Goal: Task Accomplishment & Management: Use online tool/utility

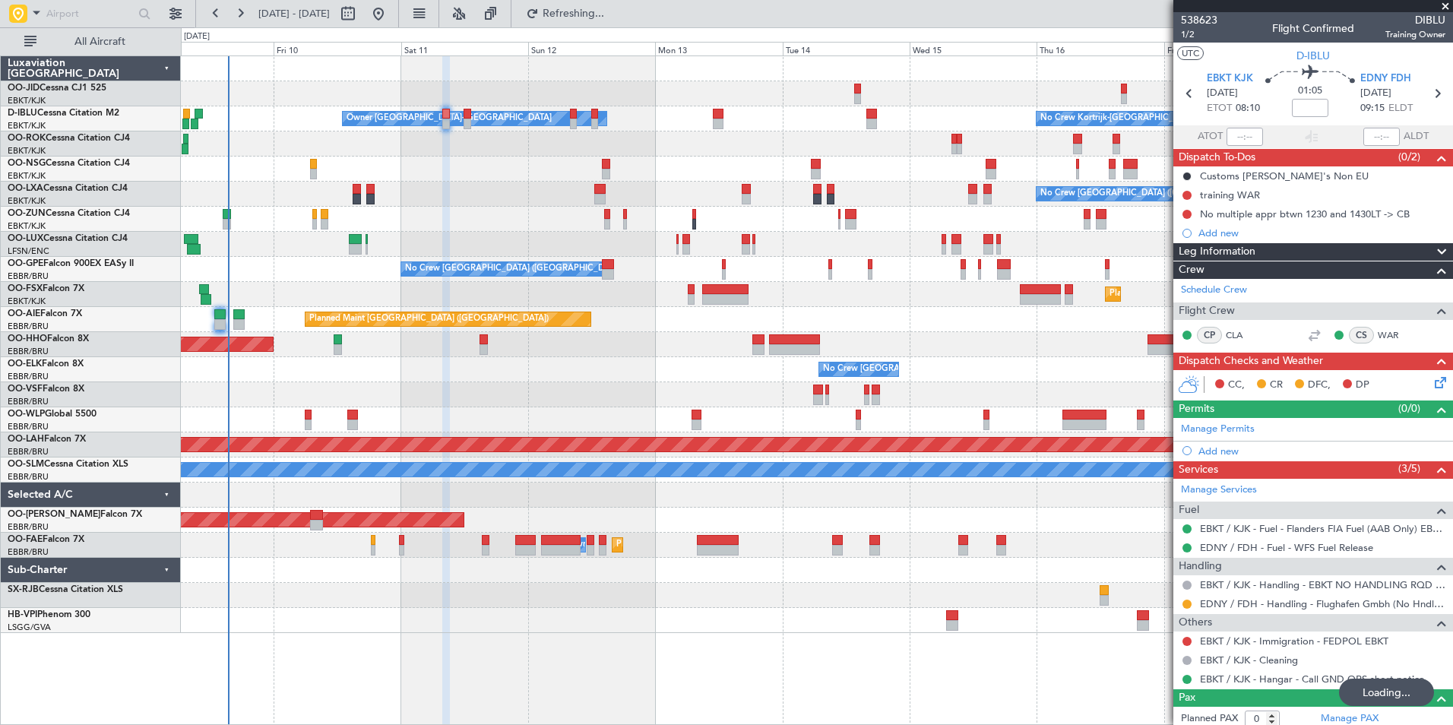
scroll to position [6, 0]
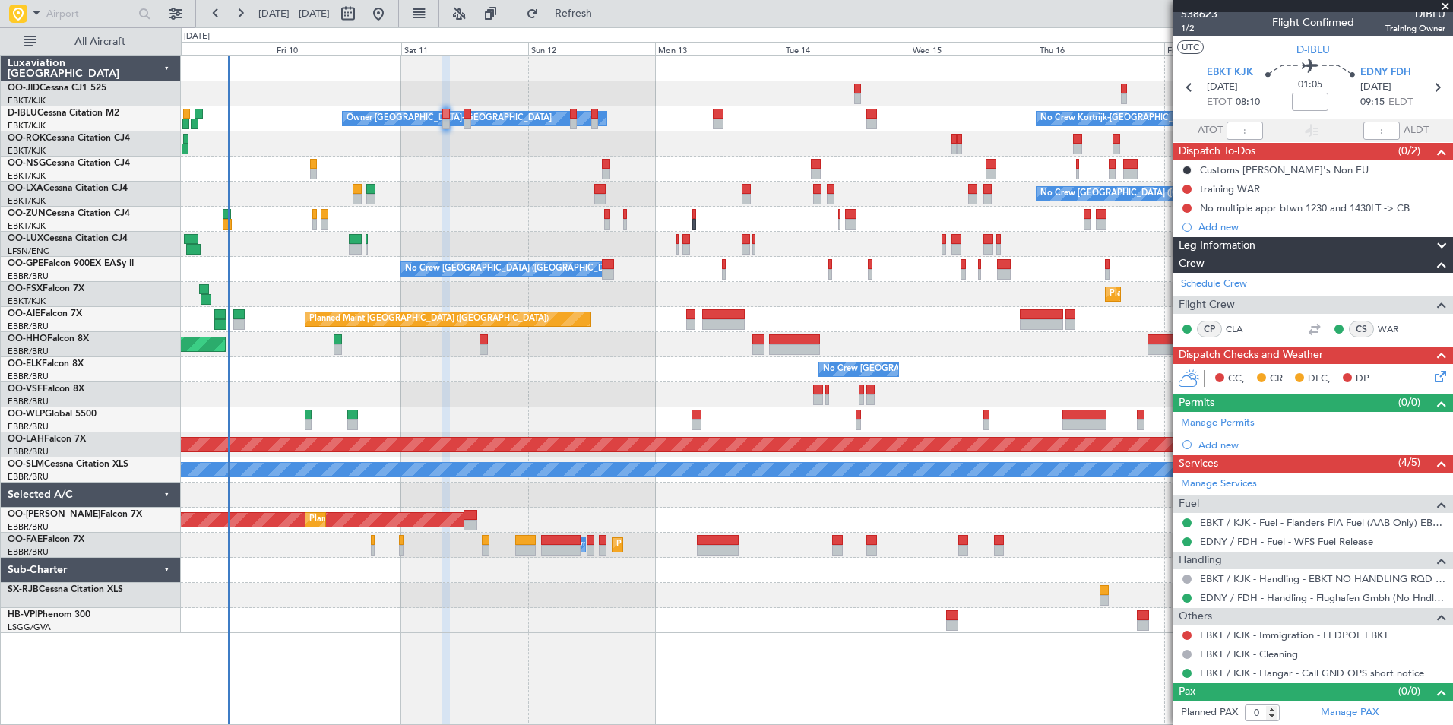
click at [852, 335] on div "Owner [GEOGRAPHIC_DATA]-[GEOGRAPHIC_DATA] No Crew Kortrijk-[GEOGRAPHIC_DATA] No…" at bounding box center [816, 344] width 1271 height 577
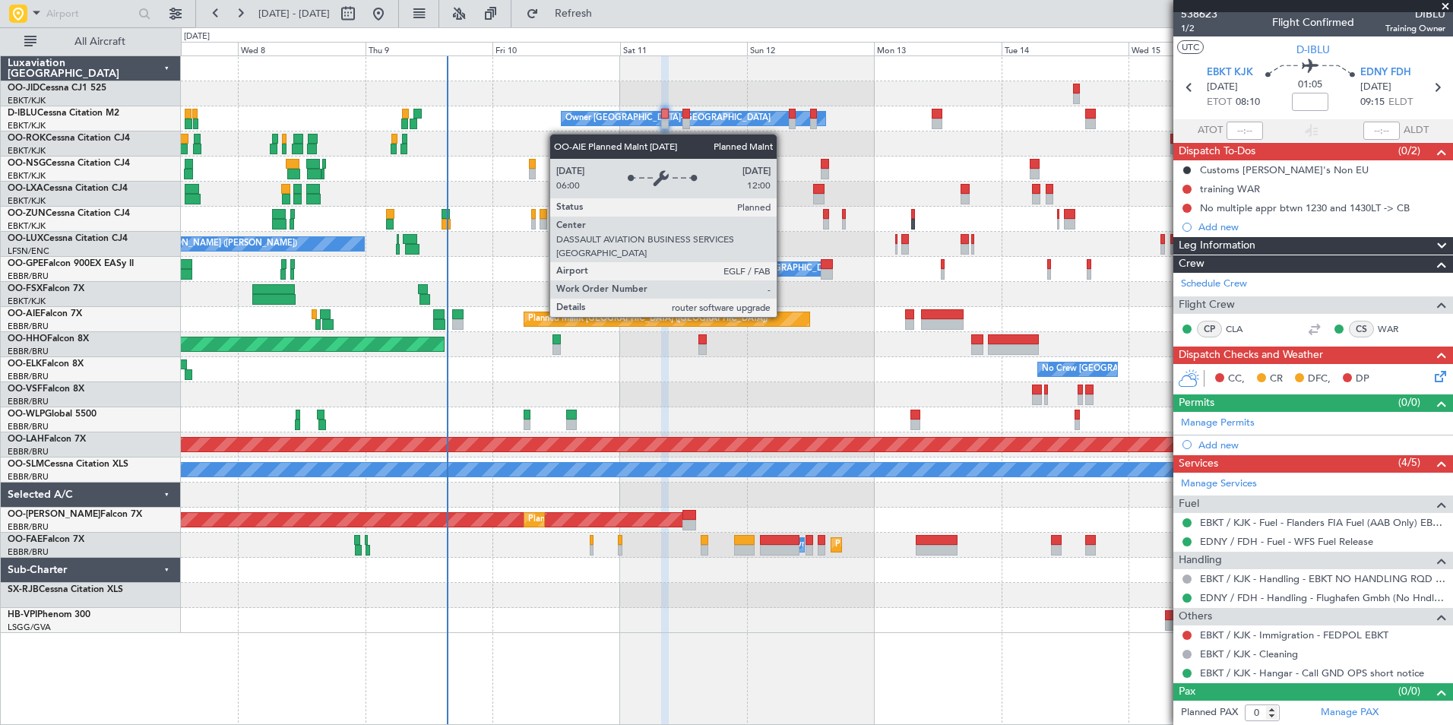
click at [281, 340] on div "Owner [GEOGRAPHIC_DATA]-[GEOGRAPHIC_DATA] No Crew Kortrijk-[GEOGRAPHIC_DATA] No…" at bounding box center [816, 344] width 1271 height 577
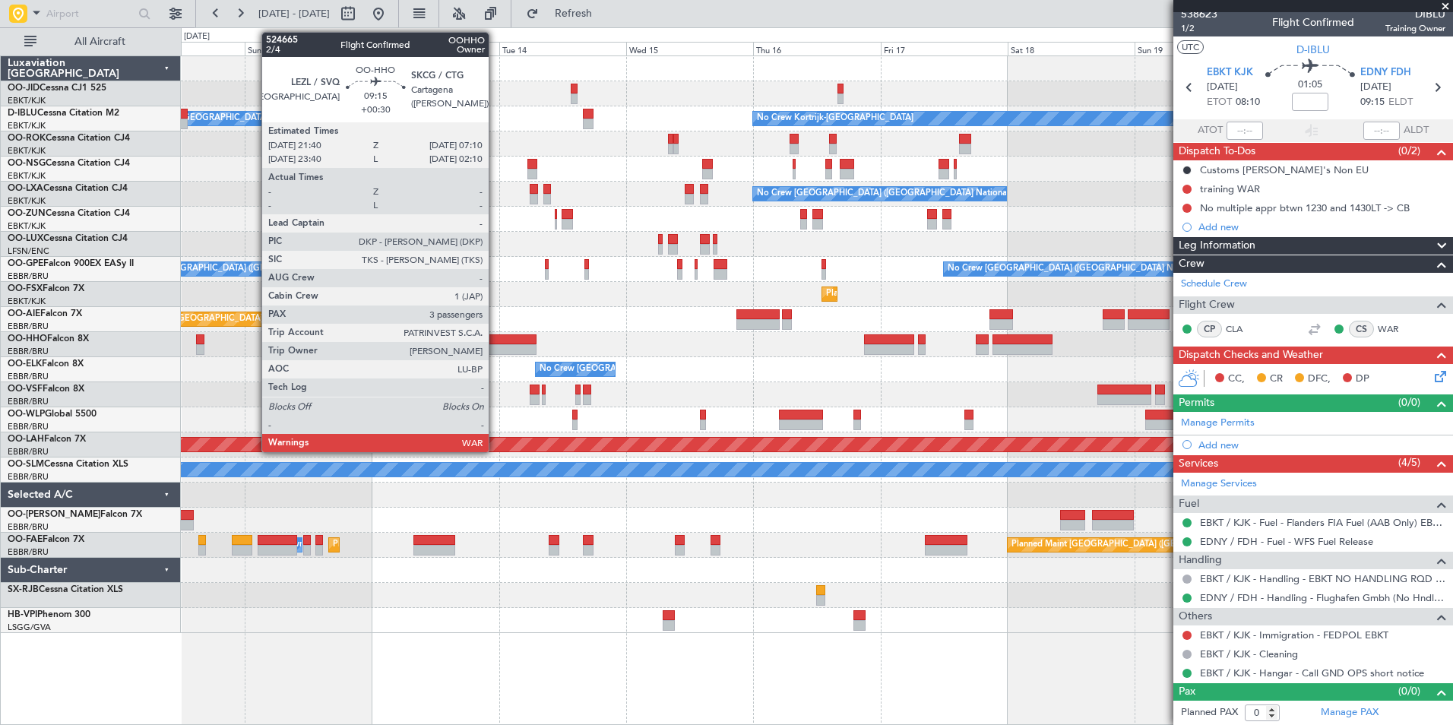
click at [840, 316] on div "Planned Maint [GEOGRAPHIC_DATA] ([GEOGRAPHIC_DATA])" at bounding box center [816, 319] width 1271 height 25
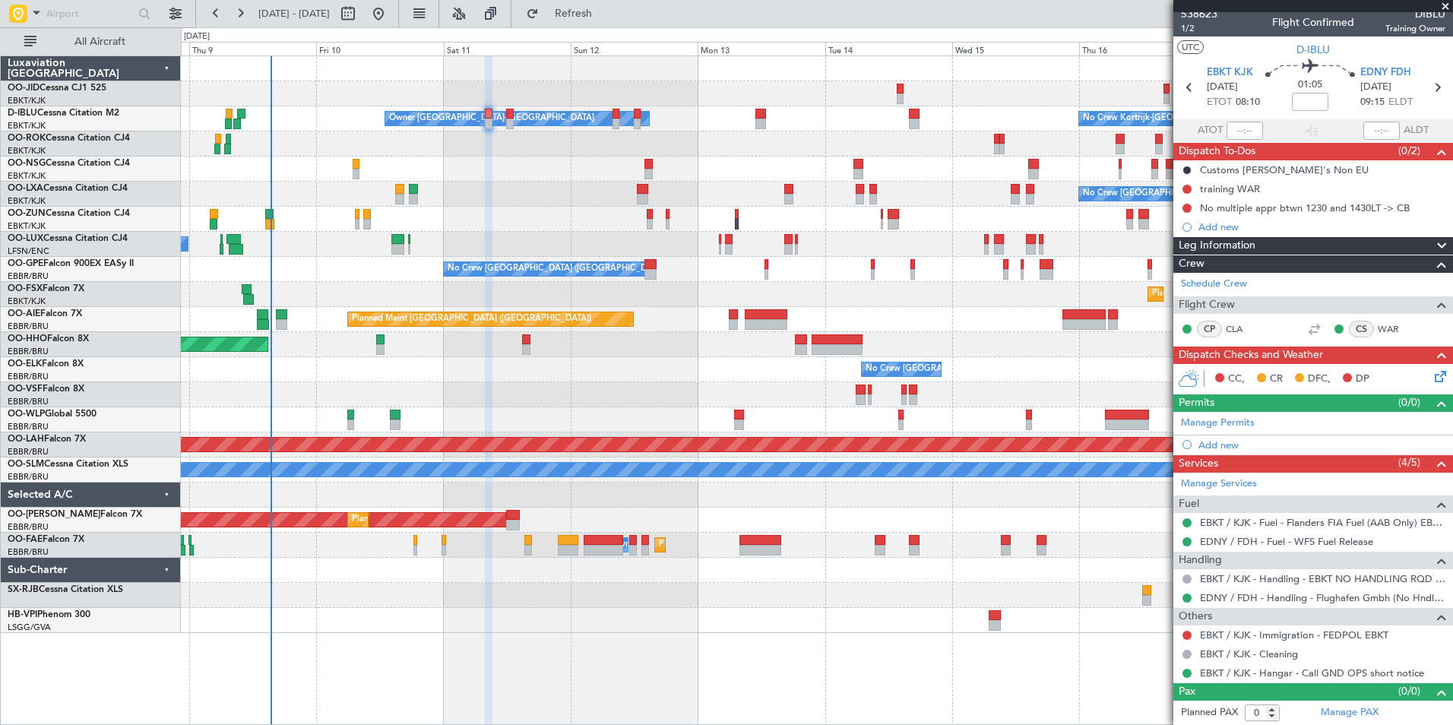
click at [517, 350] on div "Owner [GEOGRAPHIC_DATA]-[GEOGRAPHIC_DATA] No Crew Kortrijk-[GEOGRAPHIC_DATA] No…" at bounding box center [816, 344] width 1271 height 577
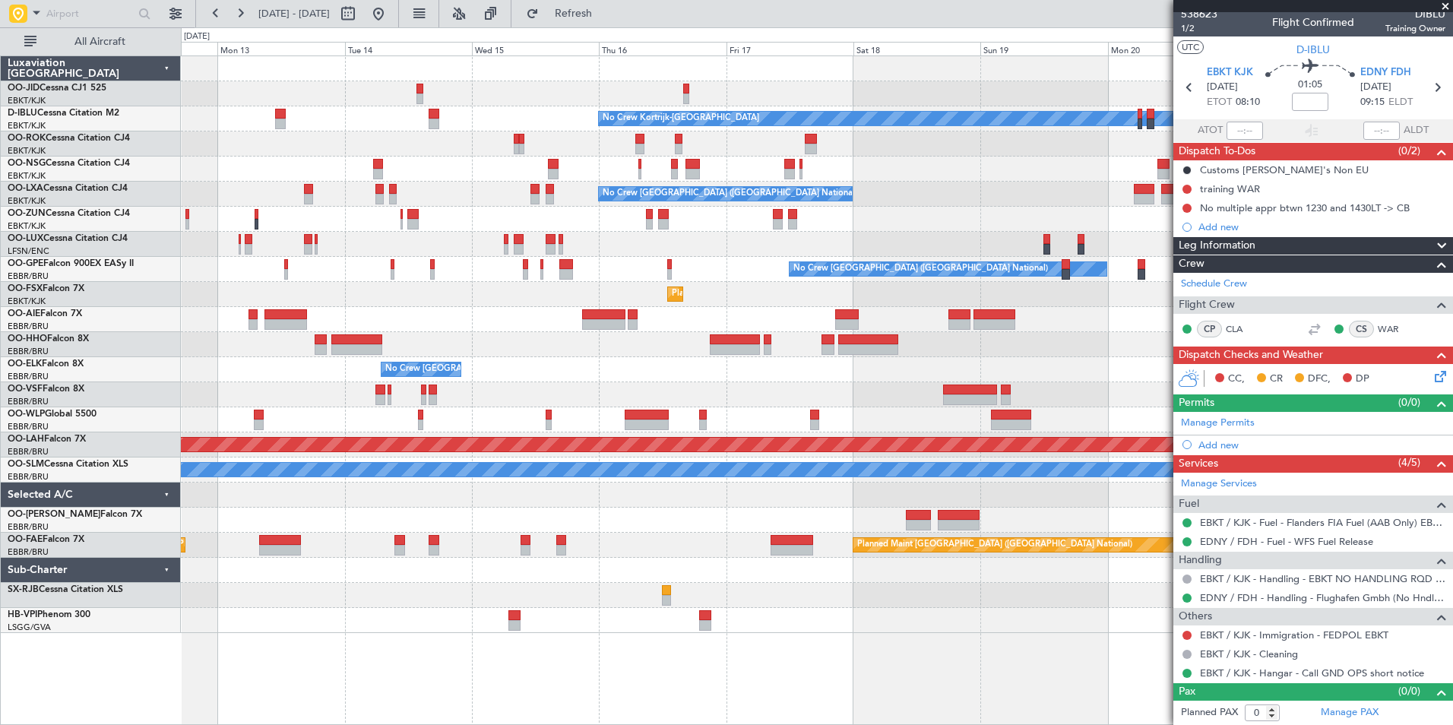
click at [1014, 289] on div "No Crew No Crew Kortrijk-[GEOGRAPHIC_DATA] Owner [GEOGRAPHIC_DATA]-[GEOGRAPHIC_…" at bounding box center [816, 344] width 1271 height 577
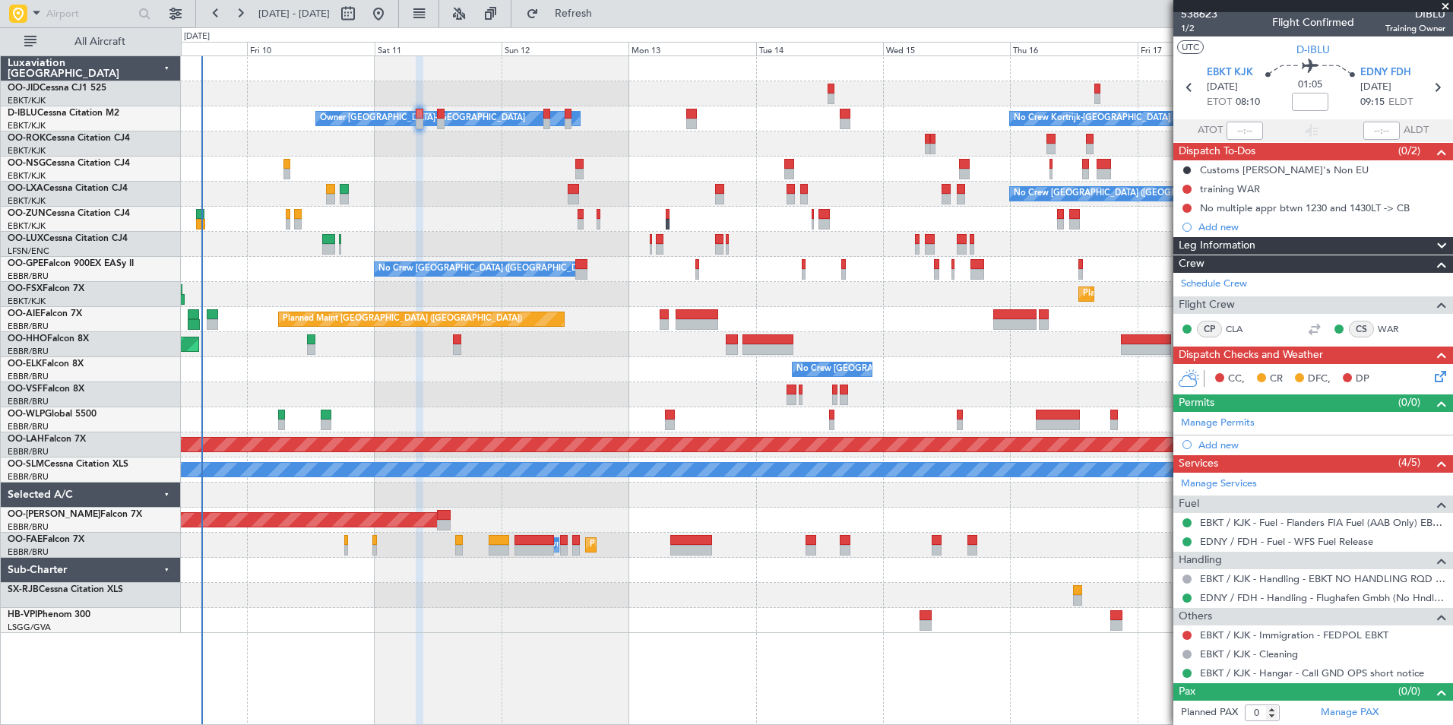
click at [745, 330] on div "No Crew Kortrijk-[GEOGRAPHIC_DATA] Owner [GEOGRAPHIC_DATA]-[GEOGRAPHIC_DATA] No…" at bounding box center [816, 344] width 1271 height 577
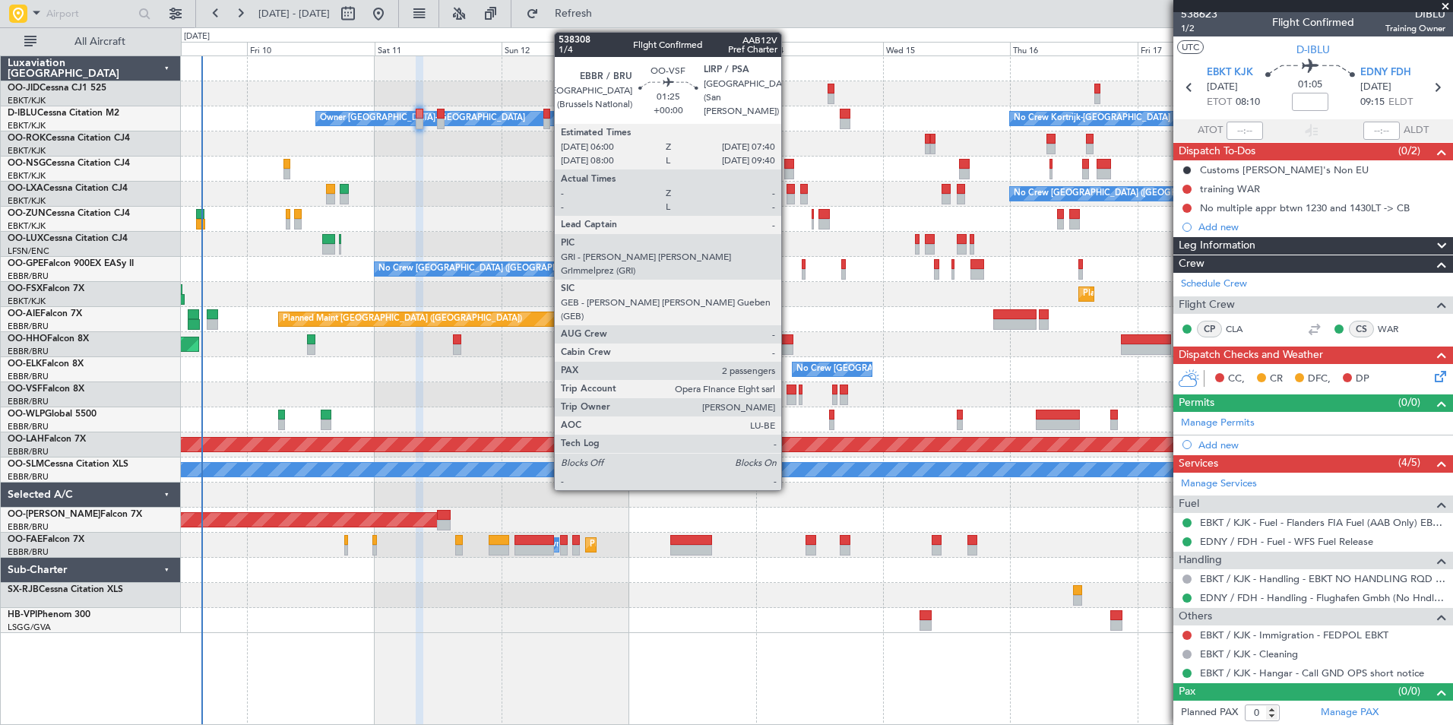
click at [564, 378] on div "No Crew Kortrijk-[GEOGRAPHIC_DATA] Owner [GEOGRAPHIC_DATA]-[GEOGRAPHIC_DATA] No…" at bounding box center [816, 344] width 1271 height 577
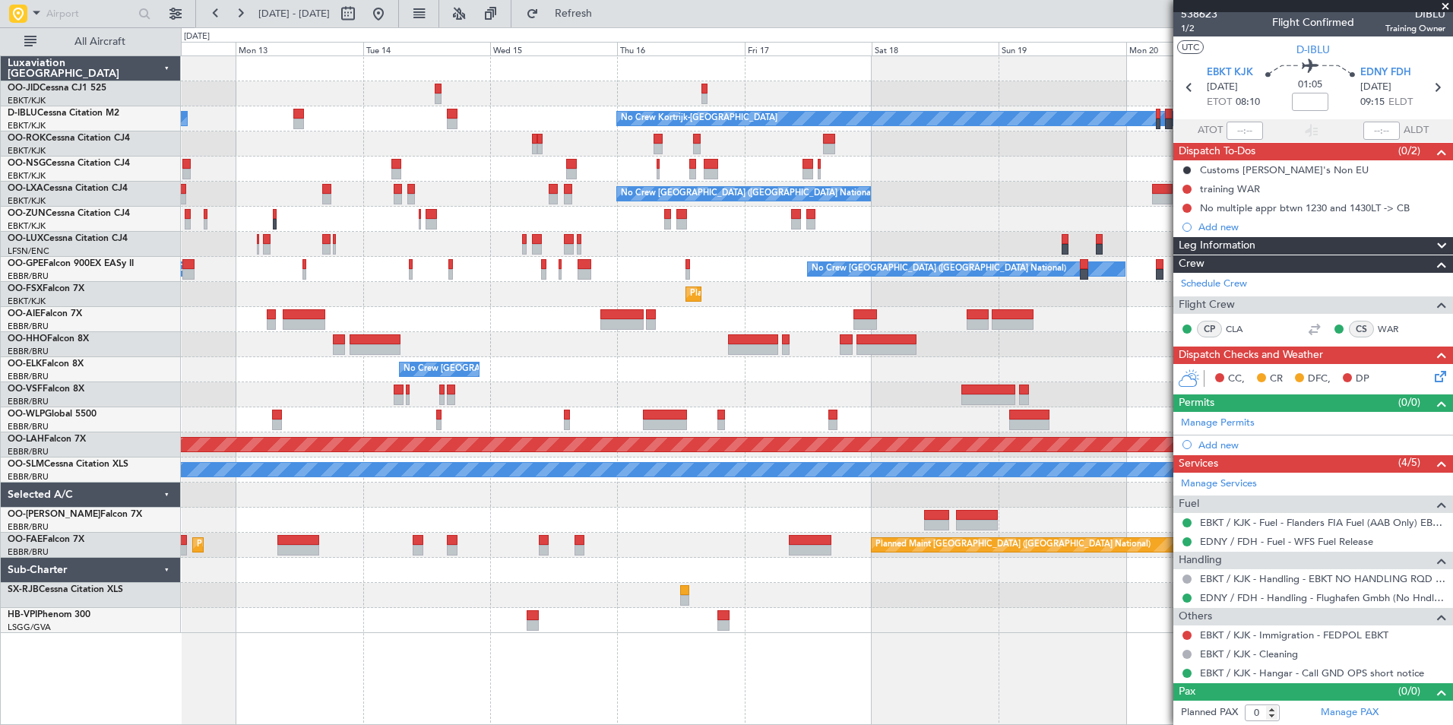
click at [742, 352] on div "No Crew No Crew Kortrijk-[GEOGRAPHIC_DATA] Owner [GEOGRAPHIC_DATA]-[GEOGRAPHIC_…" at bounding box center [816, 344] width 1271 height 577
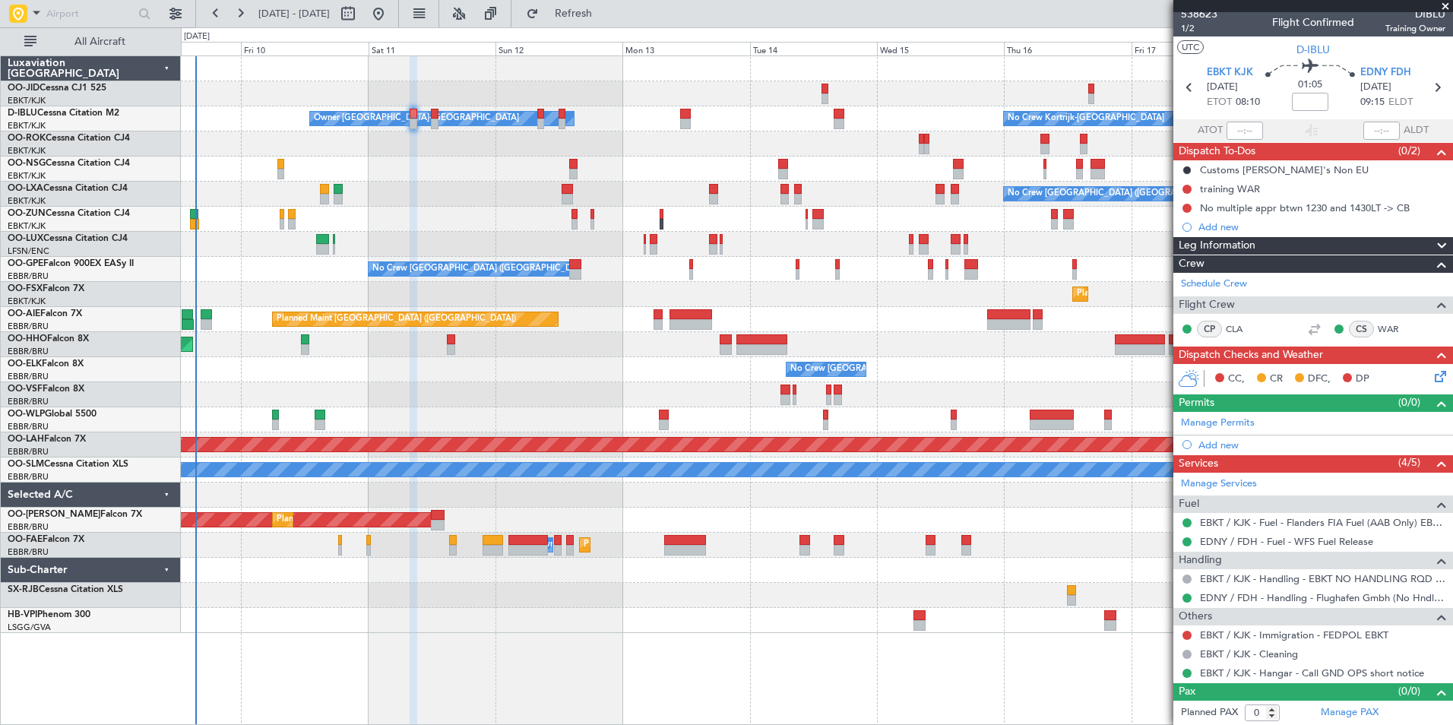
click at [892, 403] on div "No Crew Kortrijk-[GEOGRAPHIC_DATA] Owner [GEOGRAPHIC_DATA]-[GEOGRAPHIC_DATA] No…" at bounding box center [816, 344] width 1271 height 577
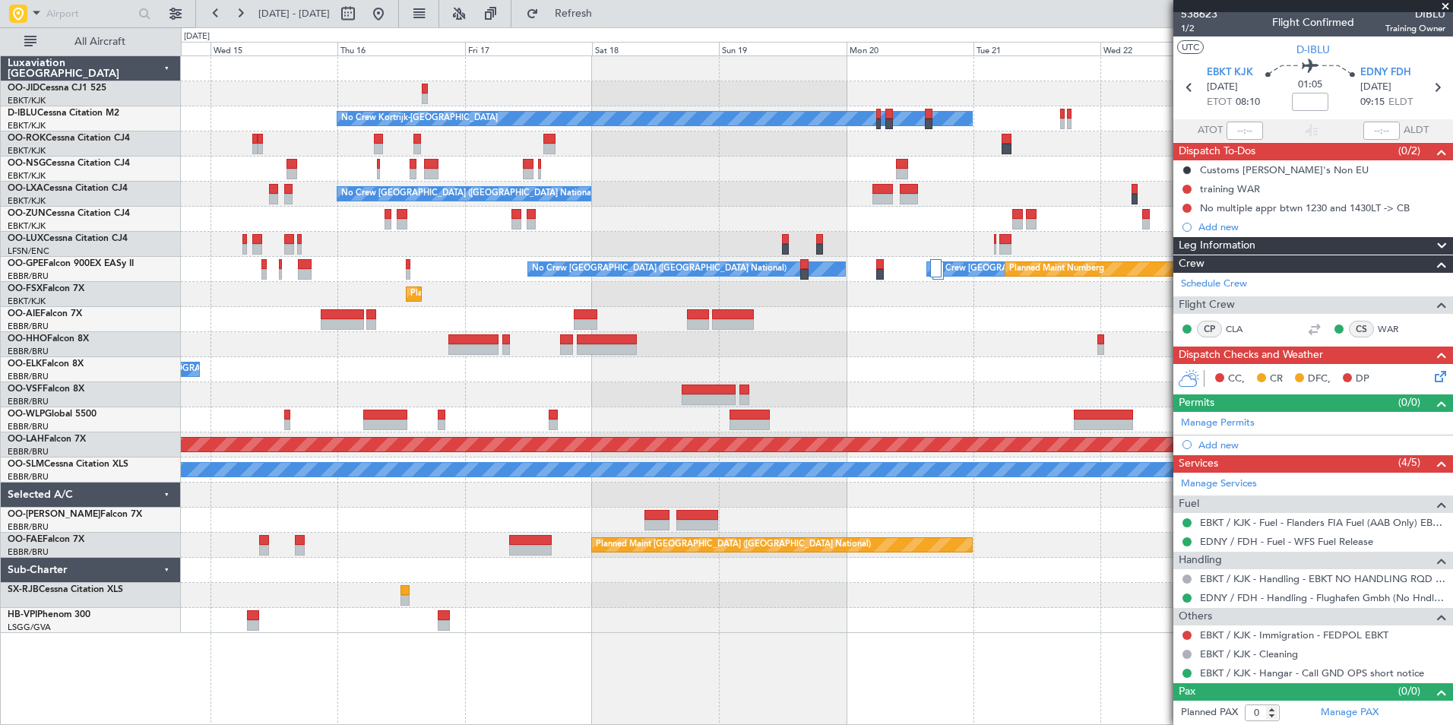
click at [195, 248] on div "No Crew No Crew Kortrijk-[GEOGRAPHIC_DATA] No Crew Owner [GEOGRAPHIC_DATA]-[GEO…" at bounding box center [816, 344] width 1271 height 577
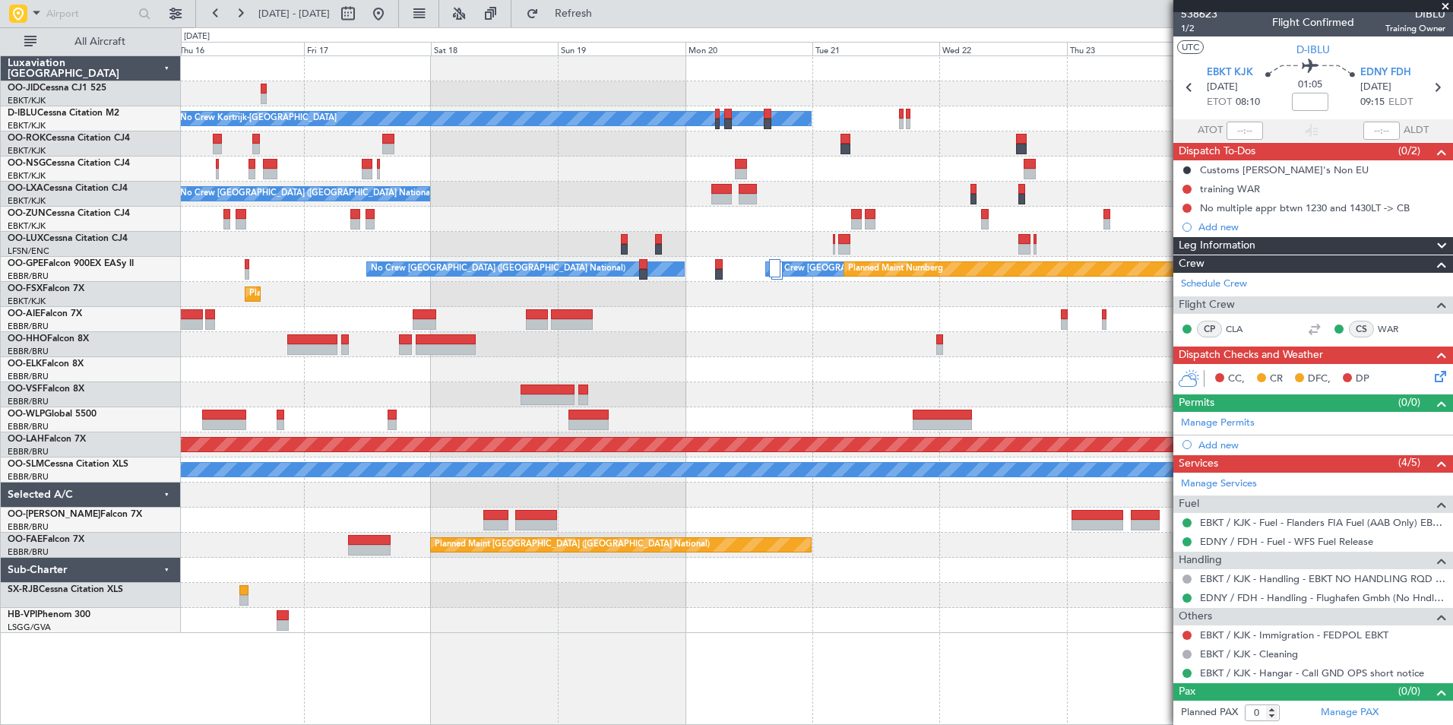
click at [1008, 158] on div "No Crew No Crew Kortrijk-[GEOGRAPHIC_DATA] No Crew No Crew [GEOGRAPHIC_DATA] (B…" at bounding box center [816, 344] width 1271 height 577
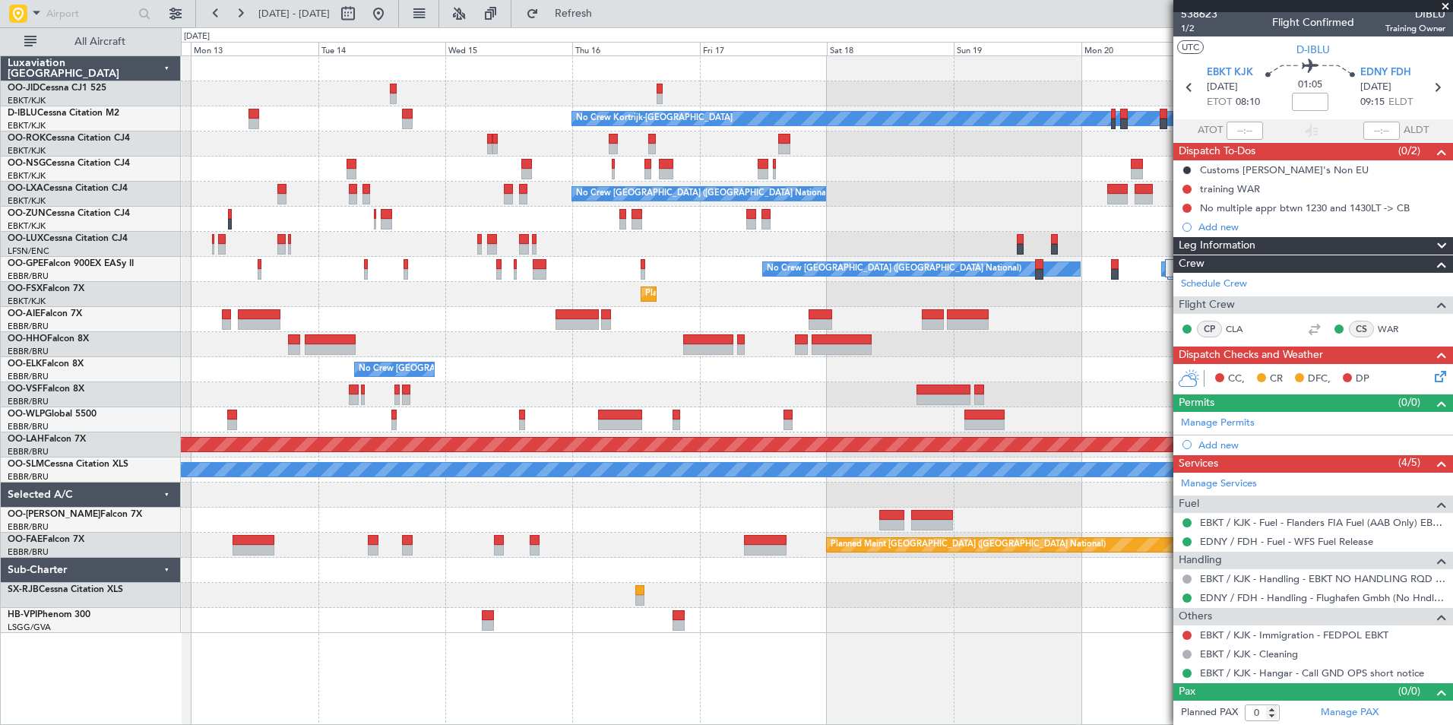
click at [963, 264] on div "No Crew [GEOGRAPHIC_DATA] ([GEOGRAPHIC_DATA] National) No Crew [GEOGRAPHIC_DATA…" at bounding box center [816, 269] width 1271 height 25
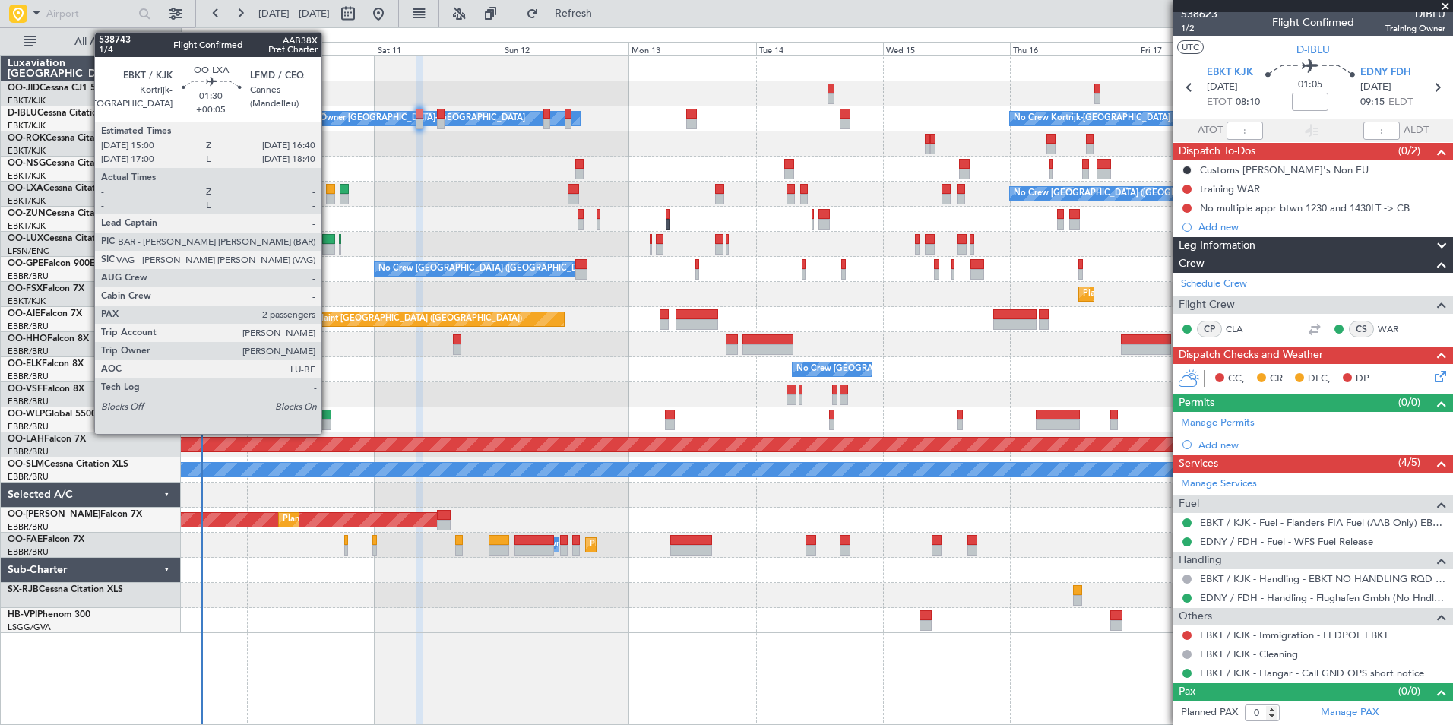
click at [328, 198] on div at bounding box center [330, 199] width 9 height 11
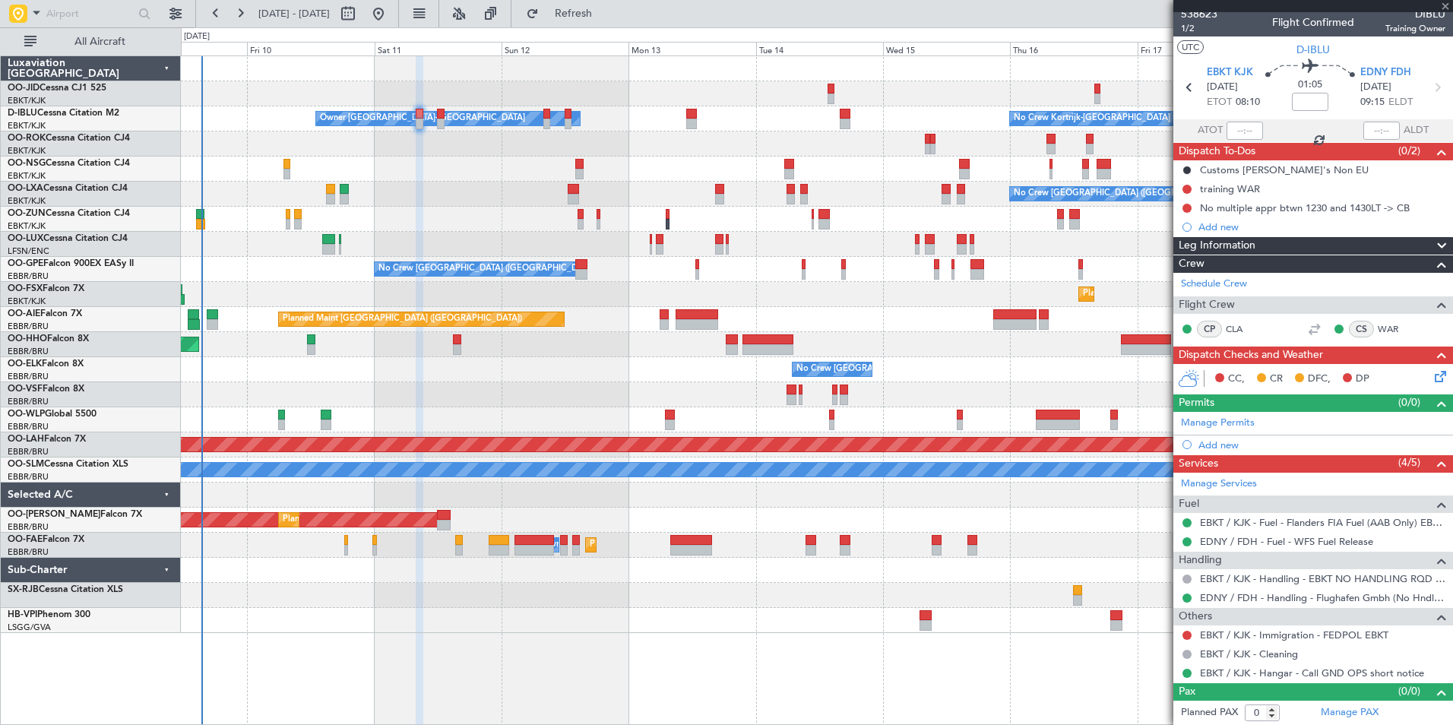
type input "+00:05"
type input "2"
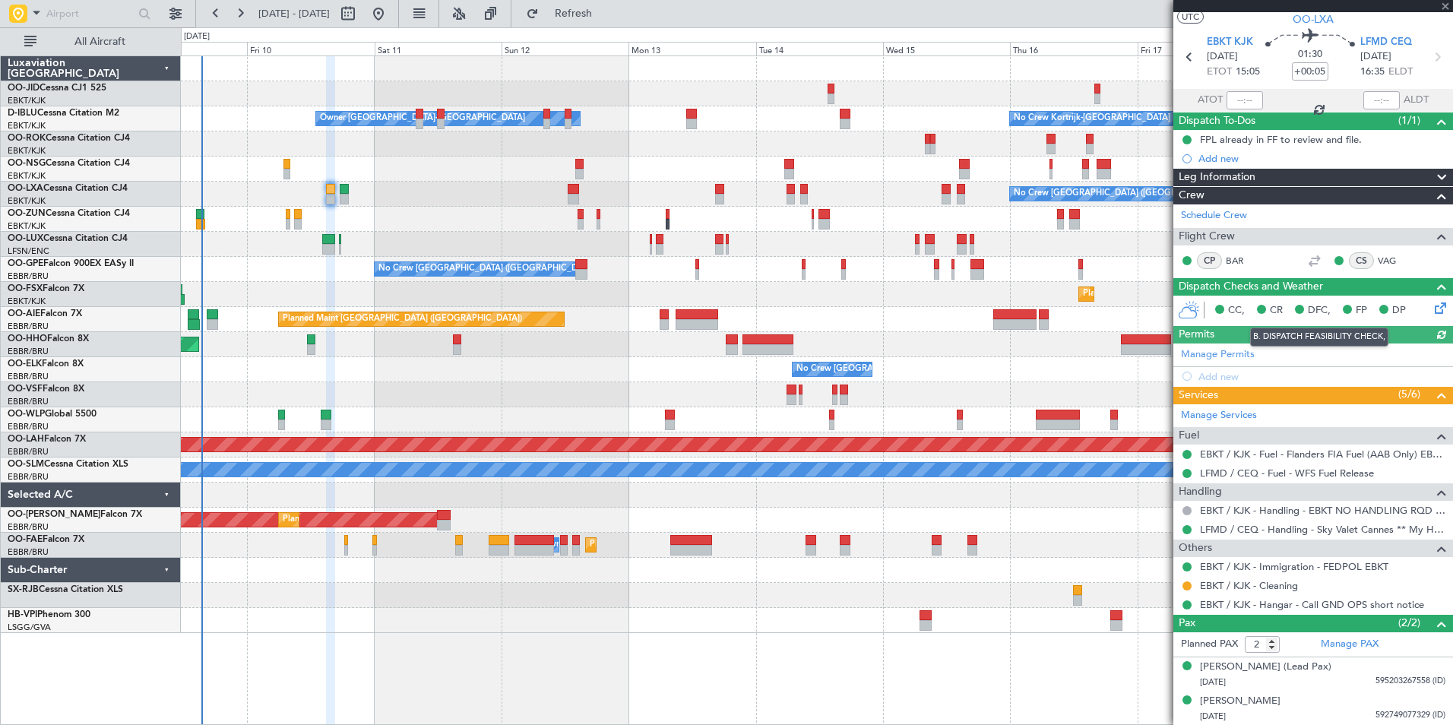
scroll to position [0, 0]
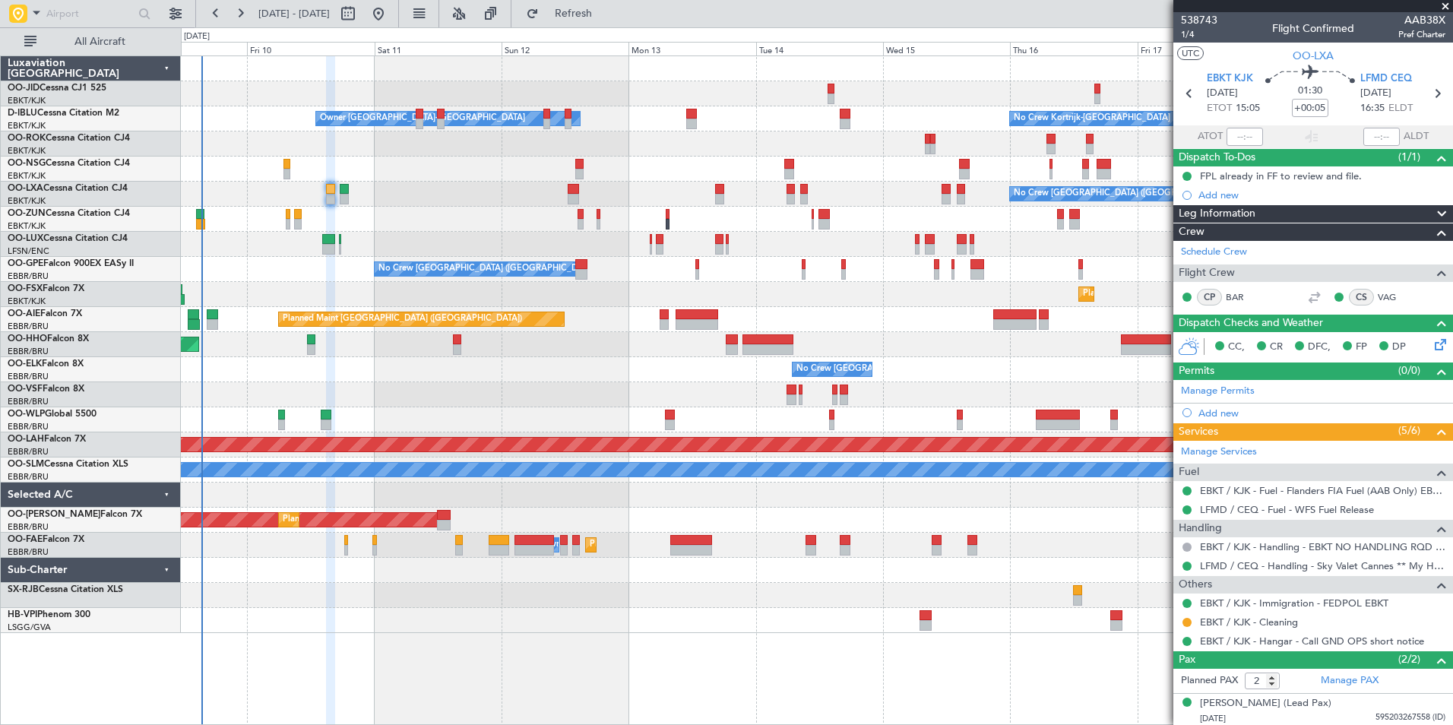
click at [432, 222] on div at bounding box center [816, 219] width 1271 height 25
click at [606, 18] on span "Refresh" at bounding box center [574, 13] width 64 height 11
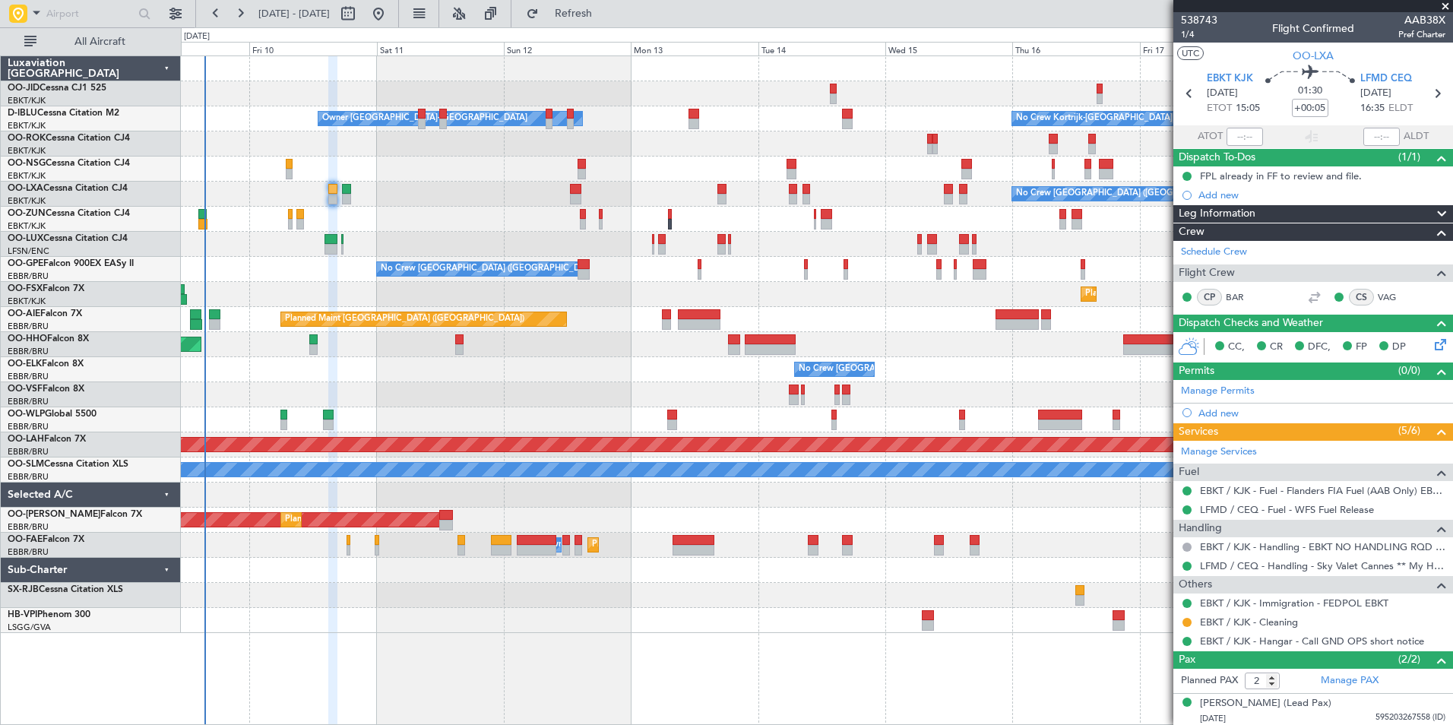
click at [594, 403] on div at bounding box center [816, 394] width 1271 height 25
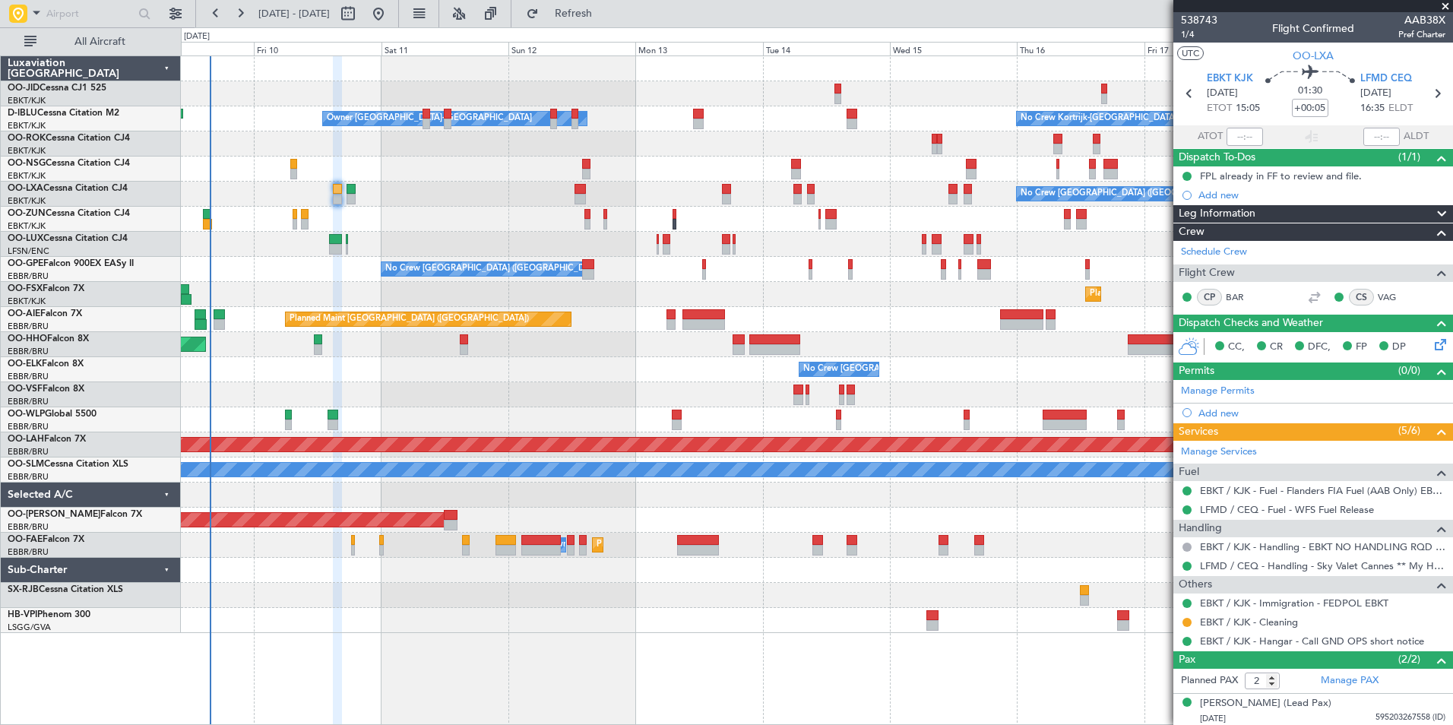
click at [441, 631] on div at bounding box center [816, 620] width 1271 height 25
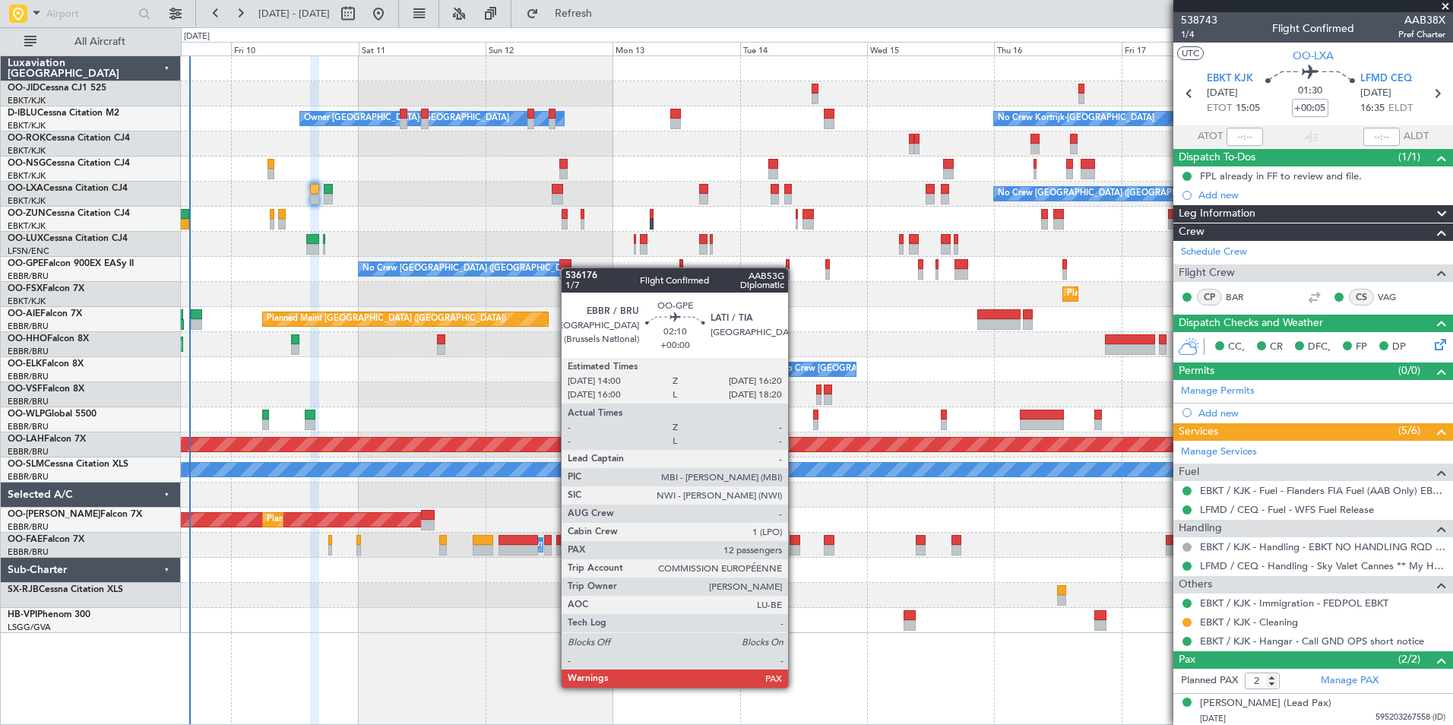
click at [566, 265] on div at bounding box center [565, 264] width 13 height 11
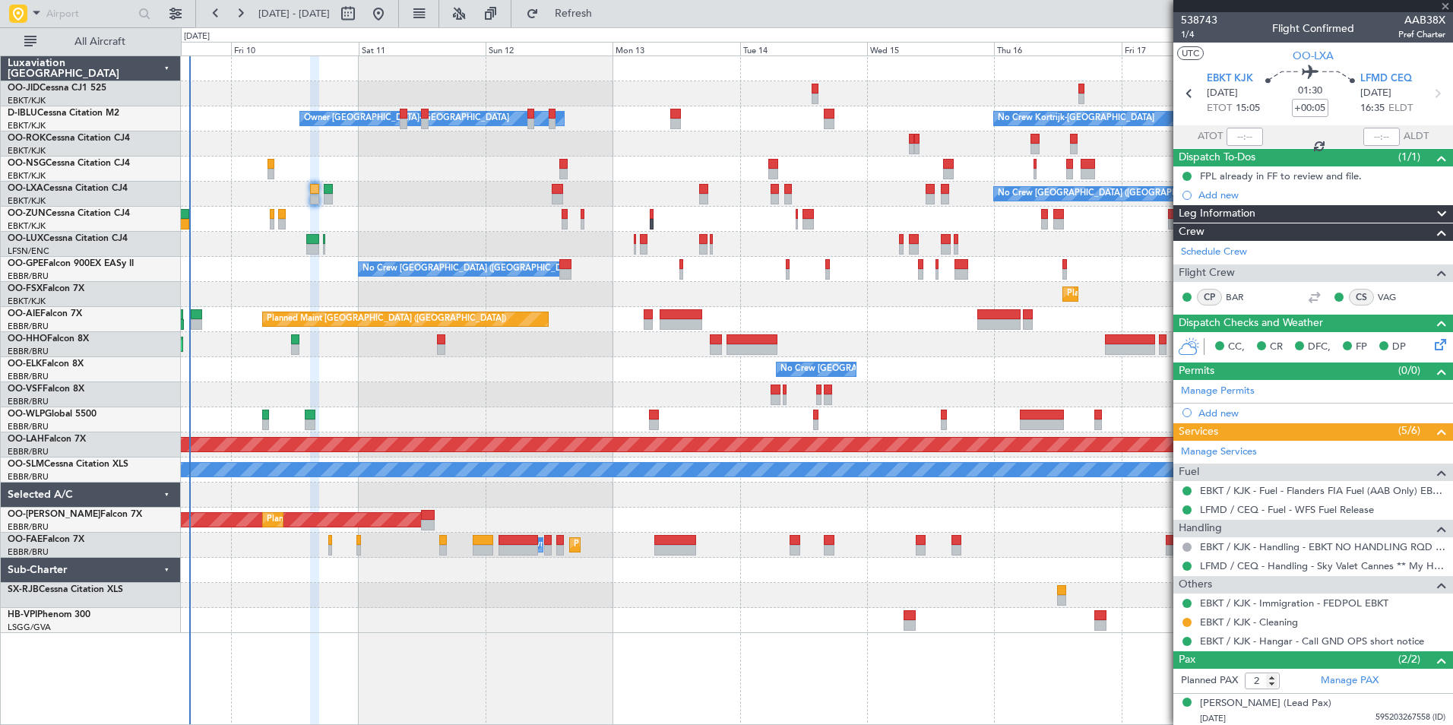
click at [603, 257] on div "No Crew [GEOGRAPHIC_DATA] ([GEOGRAPHIC_DATA] National) No Crew [GEOGRAPHIC_DATA…" at bounding box center [816, 269] width 1271 height 25
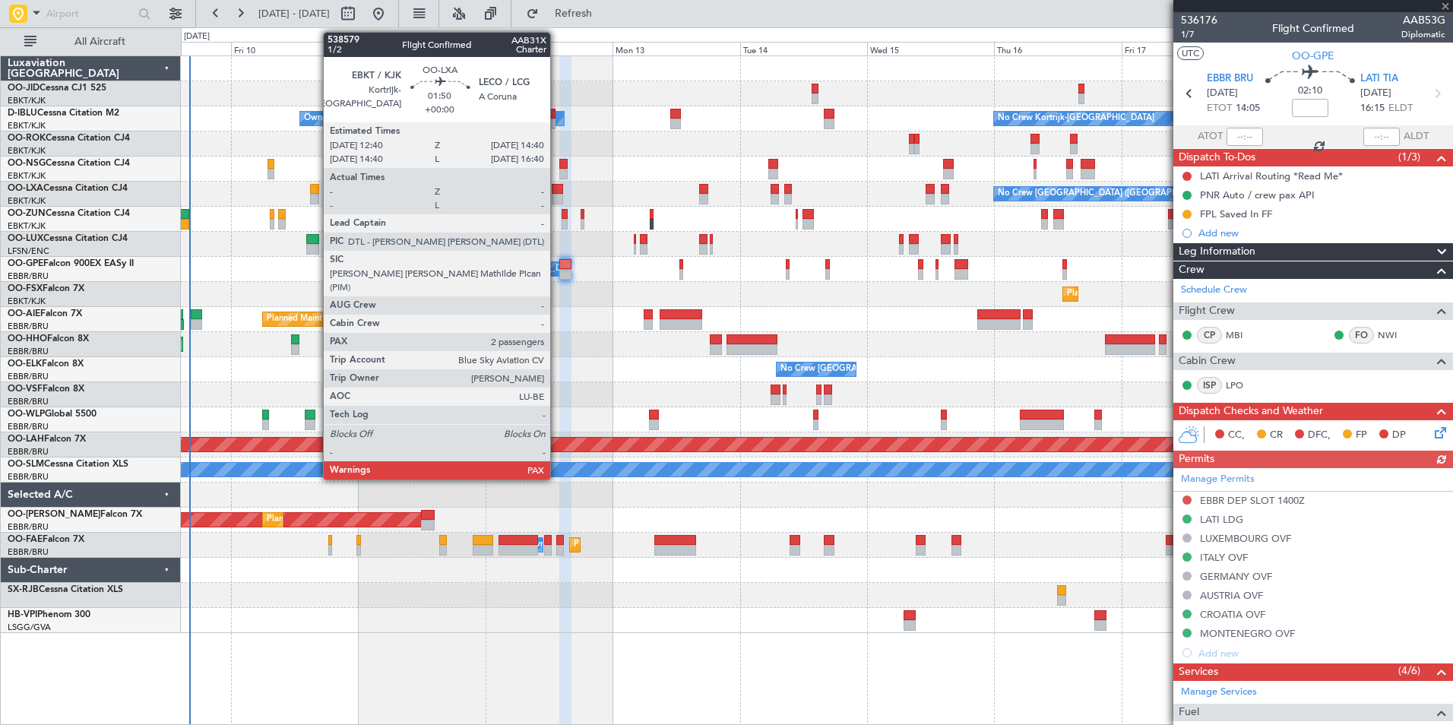
click at [557, 196] on div at bounding box center [557, 199] width 11 height 11
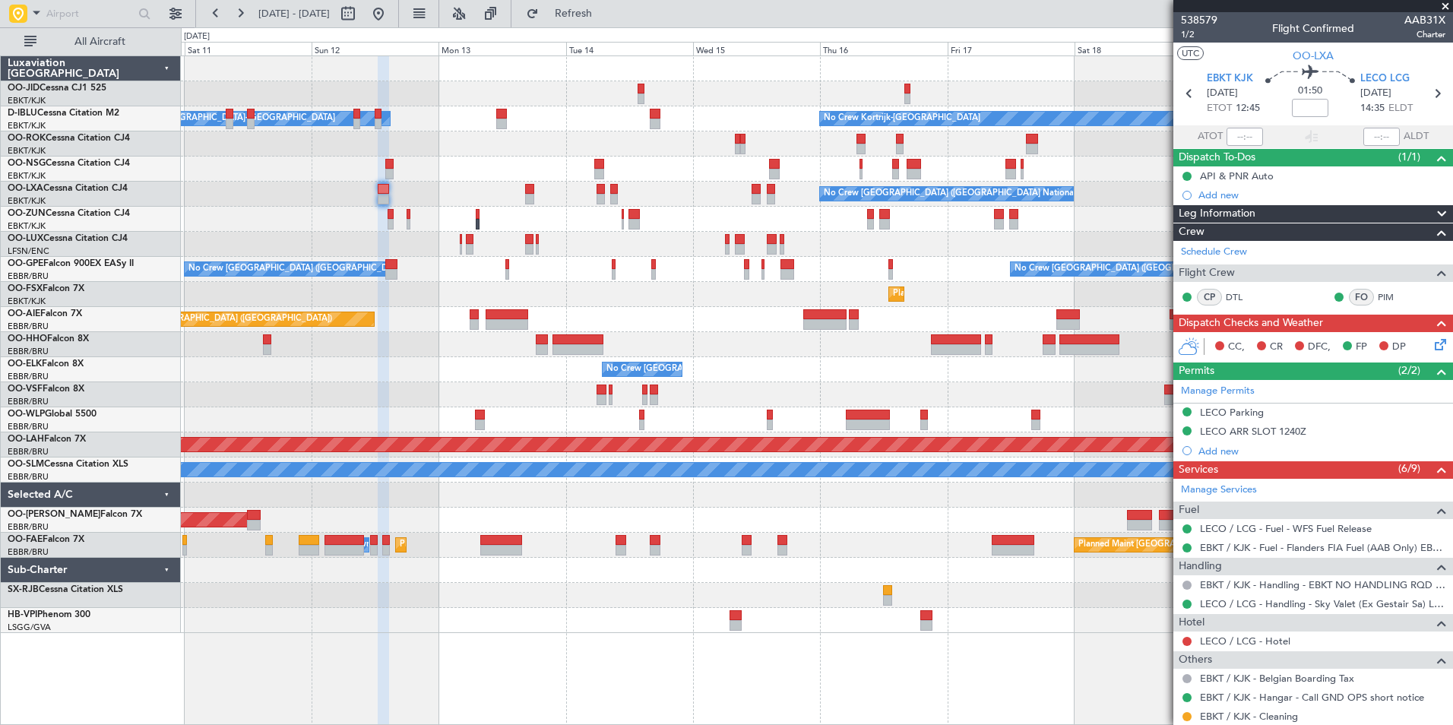
click at [607, 269] on div "No Crew [GEOGRAPHIC_DATA] ([GEOGRAPHIC_DATA] National) No Crew [GEOGRAPHIC_DATA…" at bounding box center [816, 269] width 1271 height 25
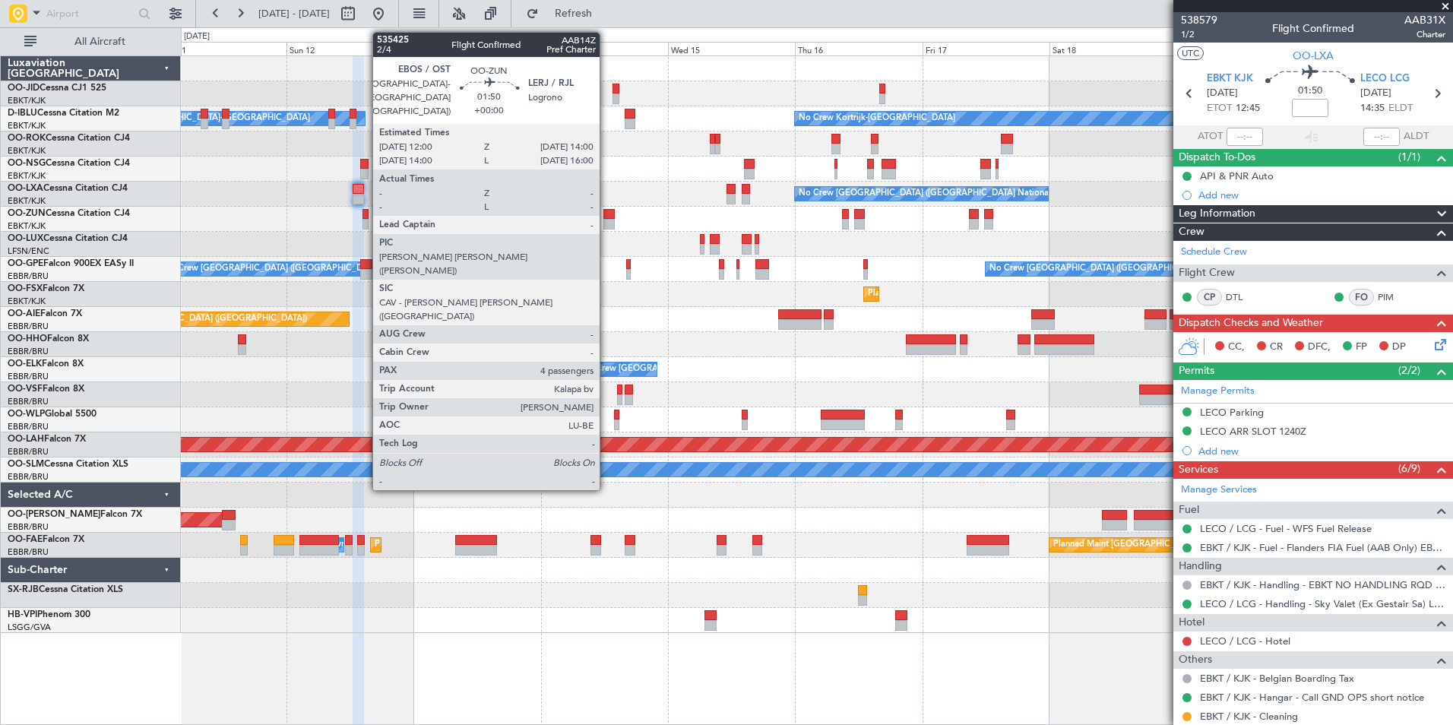
click at [606, 218] on div at bounding box center [608, 214] width 11 height 11
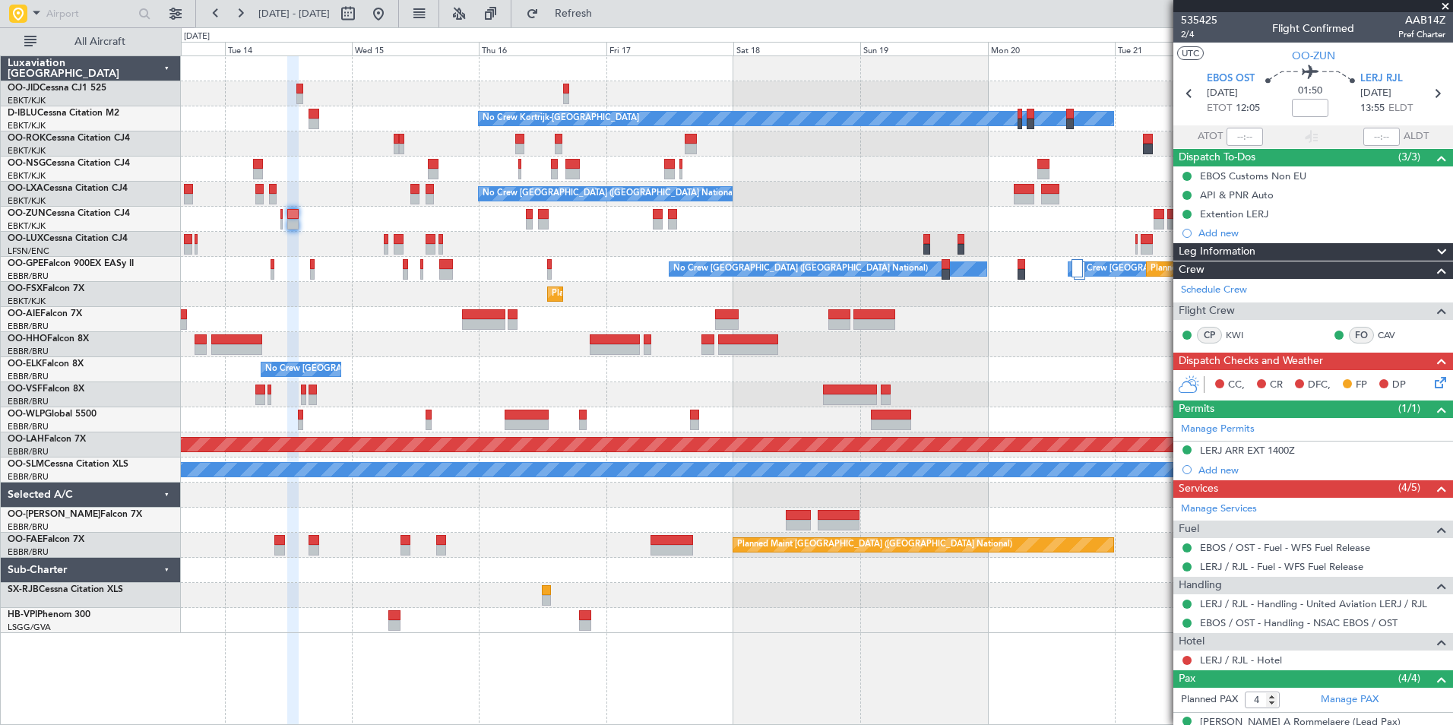
click at [690, 213] on div "No Crew No Crew Kortrijk-[GEOGRAPHIC_DATA] No Crew Owner [GEOGRAPHIC_DATA]-[GEO…" at bounding box center [816, 344] width 1271 height 577
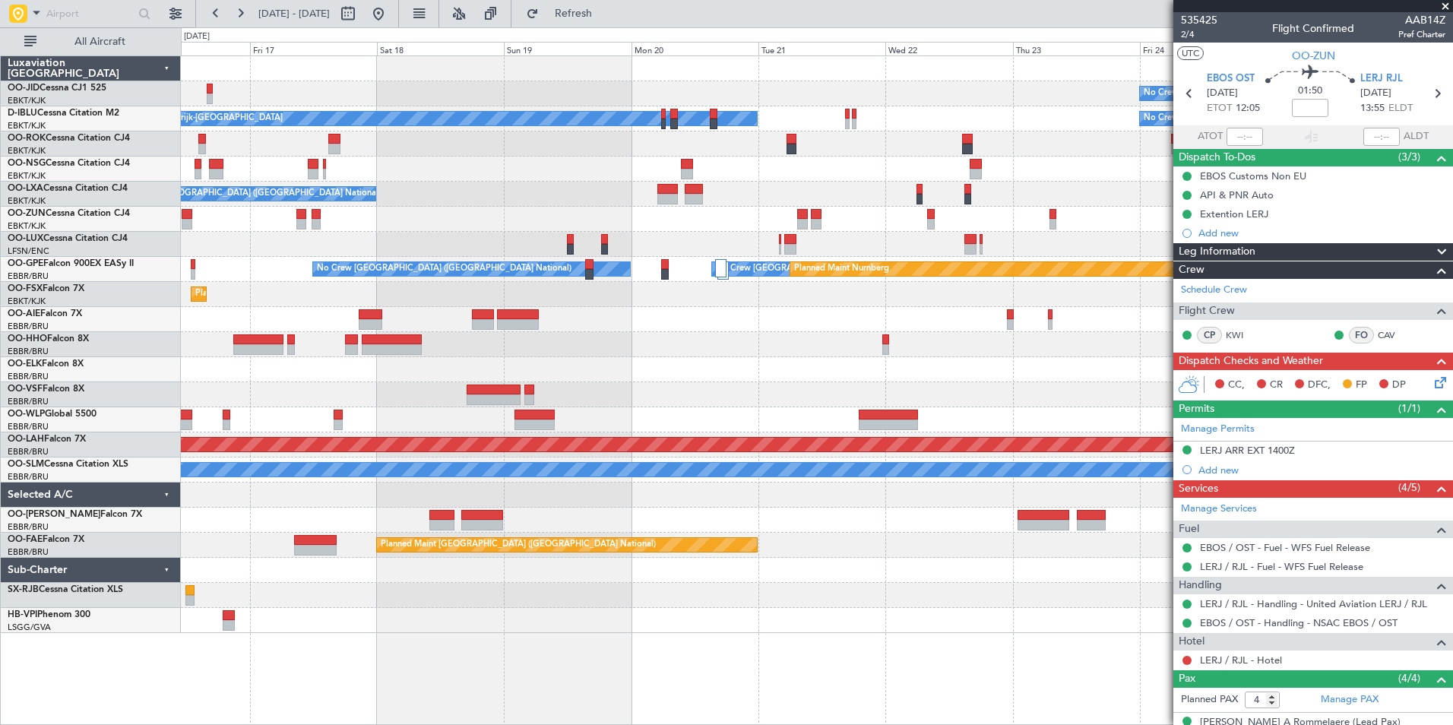
click at [499, 256] on div at bounding box center [816, 244] width 1271 height 25
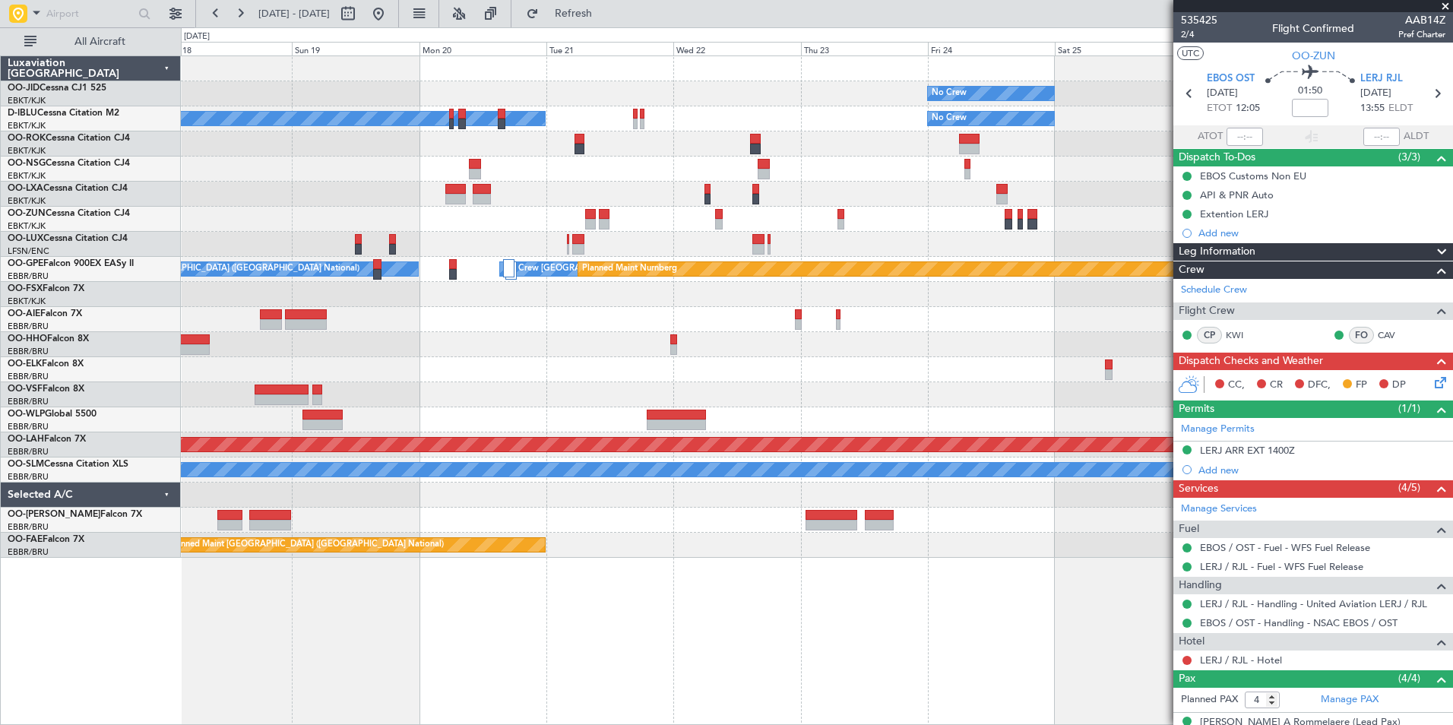
click at [715, 228] on div at bounding box center [719, 224] width 8 height 11
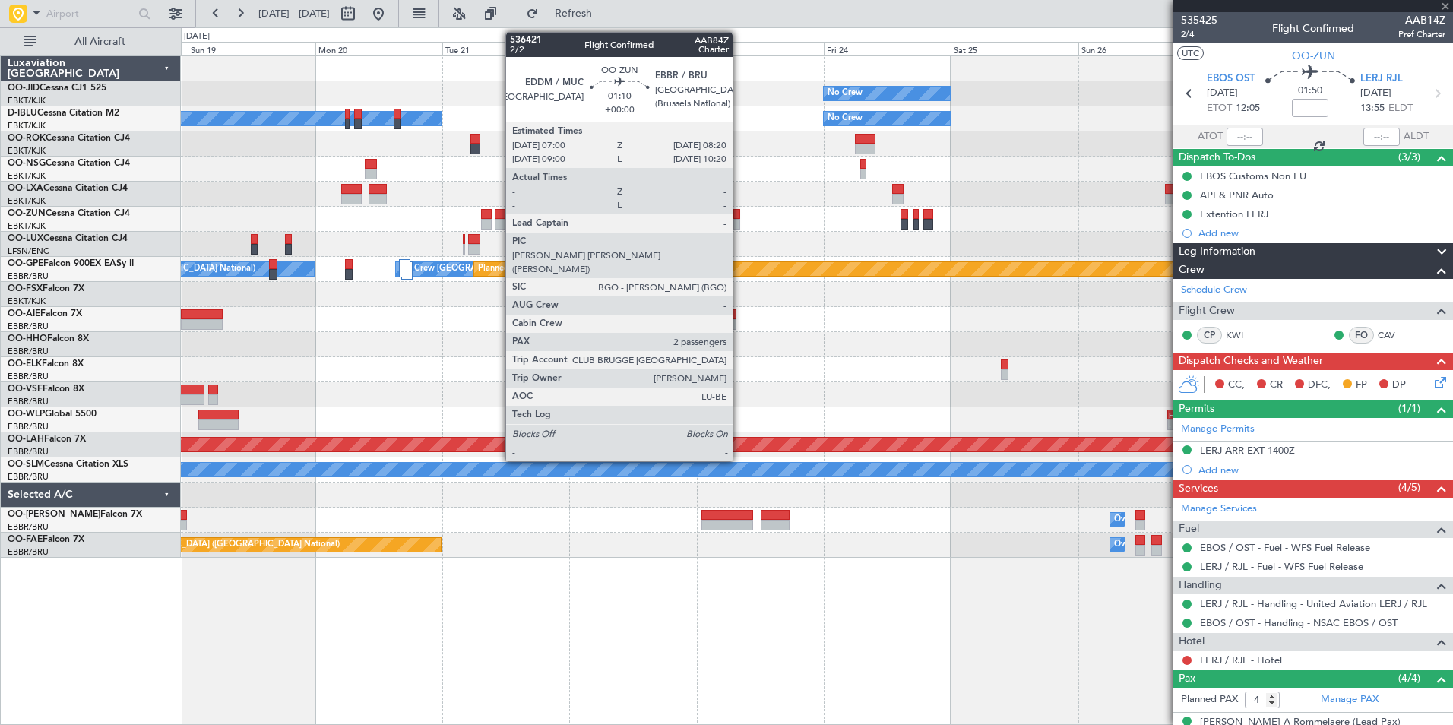
type input "2"
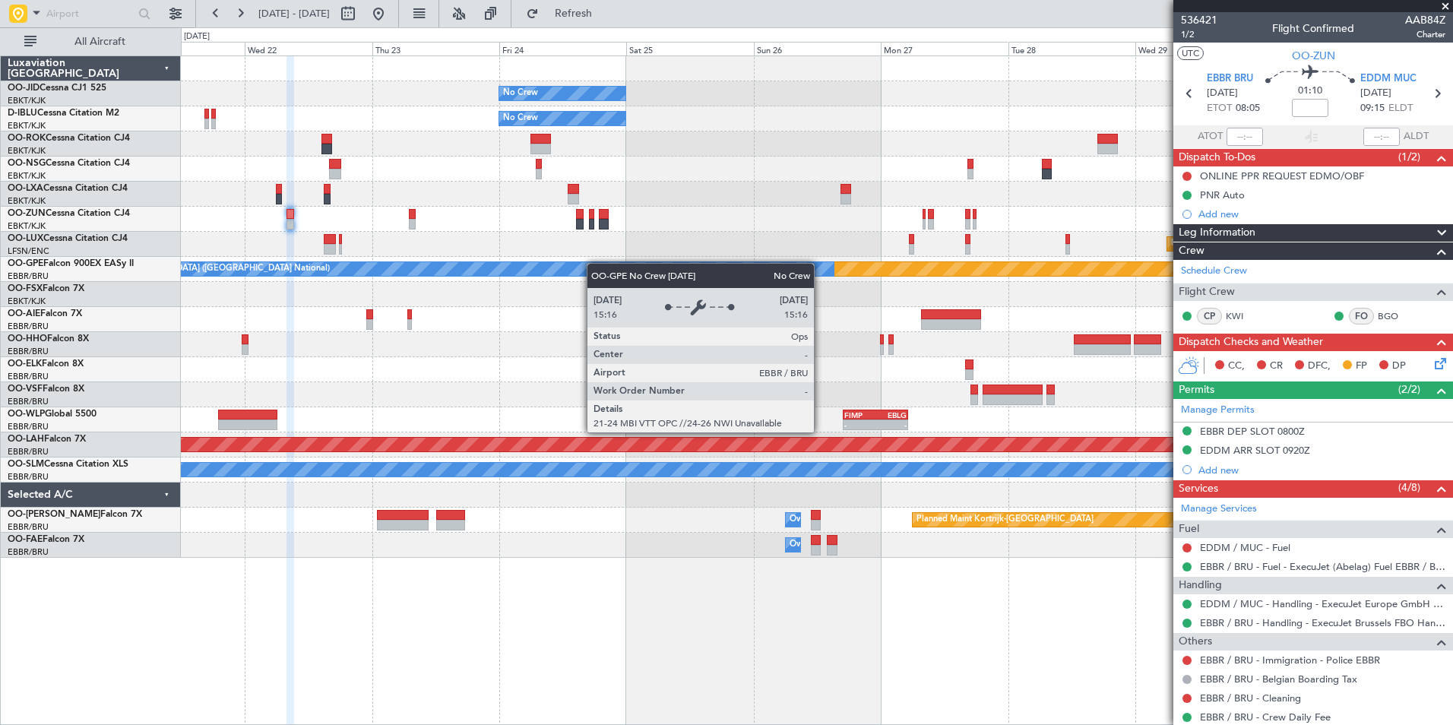
click at [509, 270] on div "No Crew No Crew No Crew Kortrijk-[GEOGRAPHIC_DATA] Planned Maint [GEOGRAPHIC_DA…" at bounding box center [816, 306] width 1271 height 501
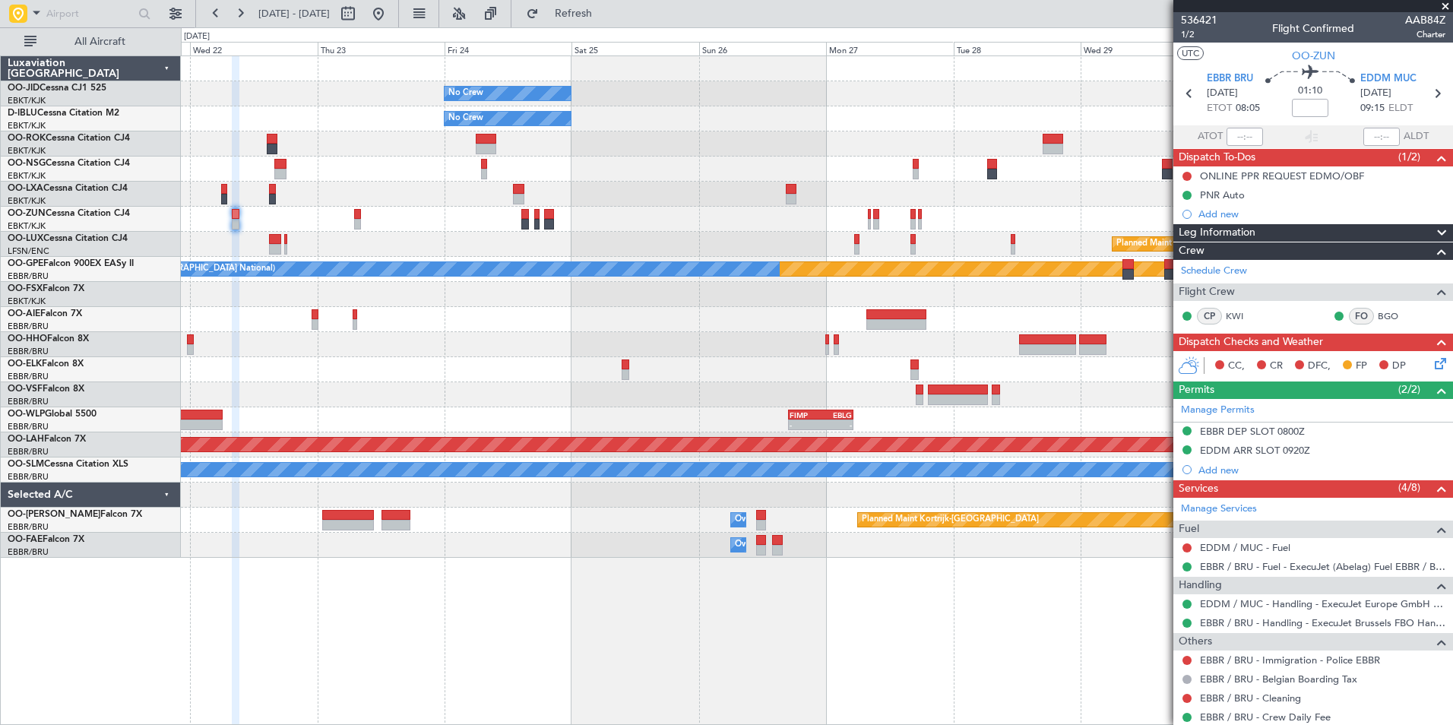
click at [730, 224] on div at bounding box center [816, 219] width 1271 height 25
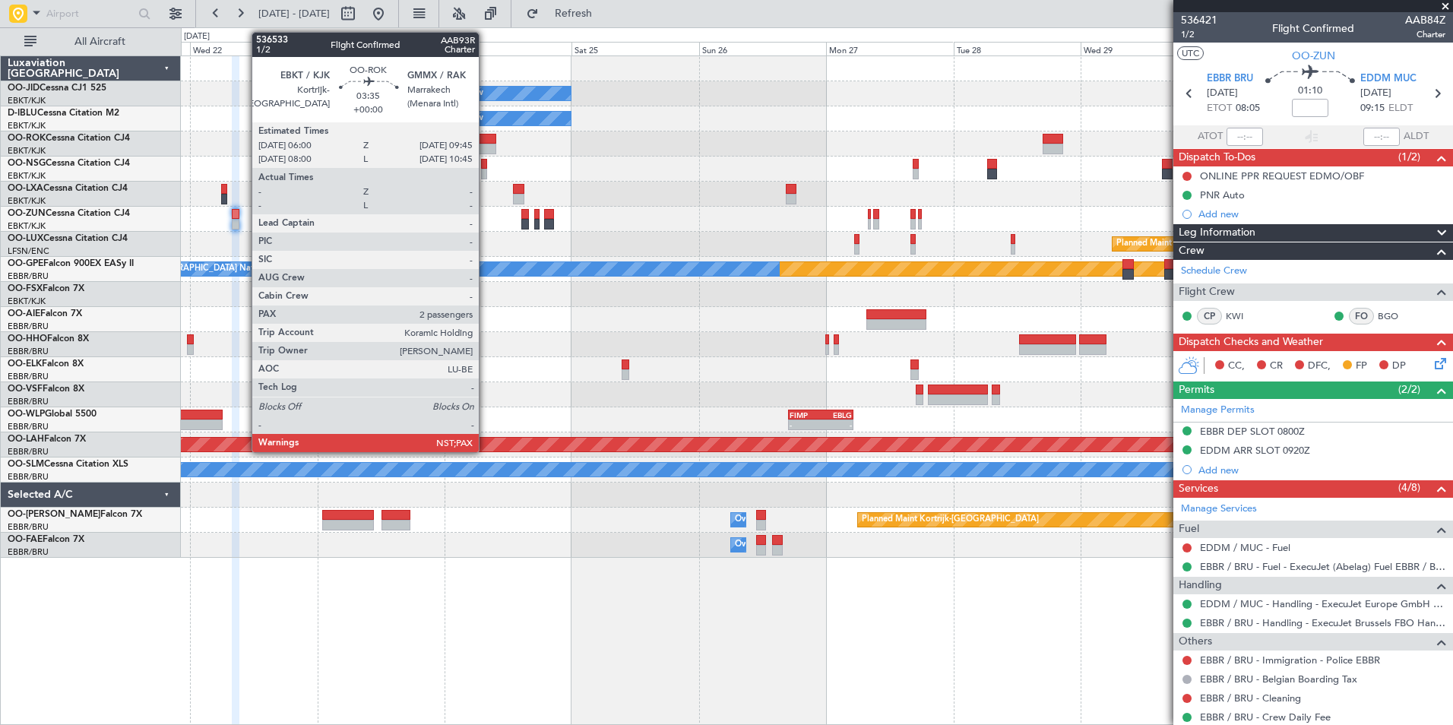
click at [486, 147] on div at bounding box center [486, 149] width 21 height 11
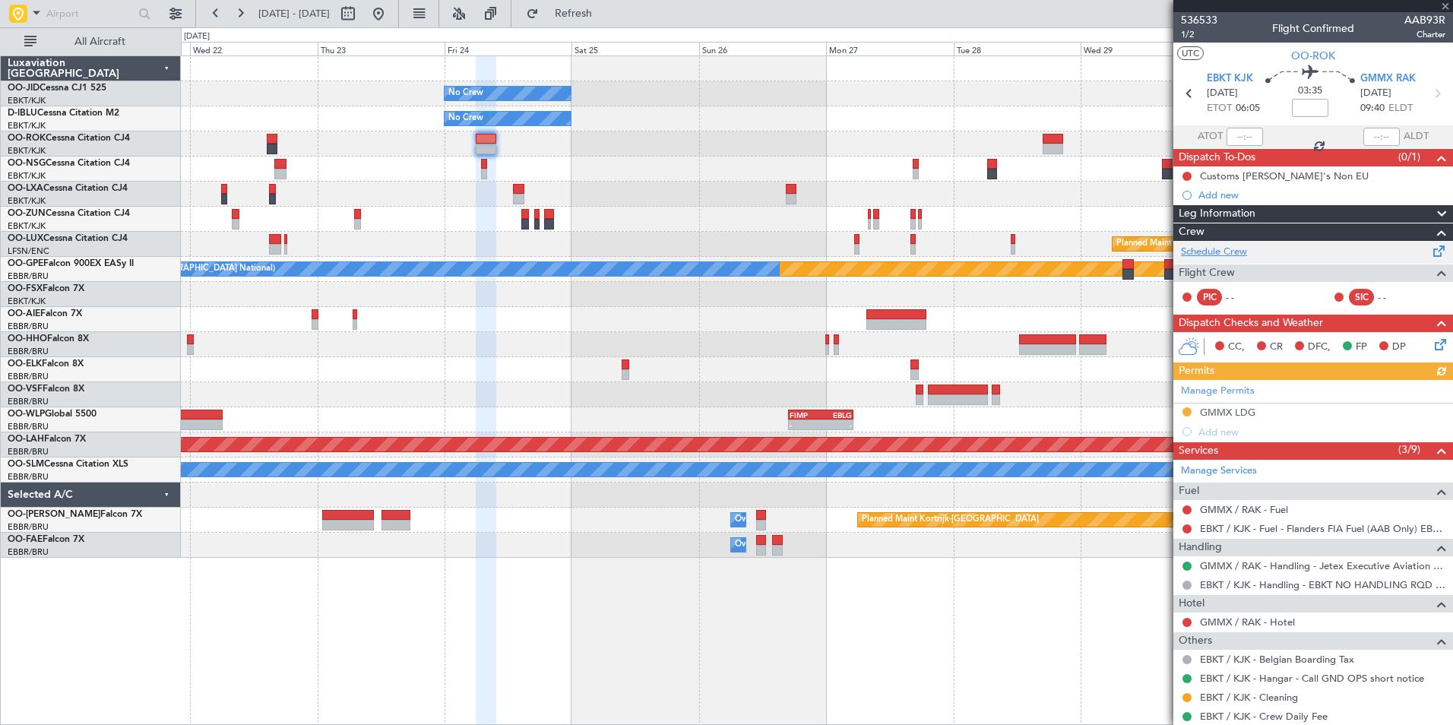
click at [1220, 256] on link "Schedule Crew" at bounding box center [1214, 252] width 66 height 15
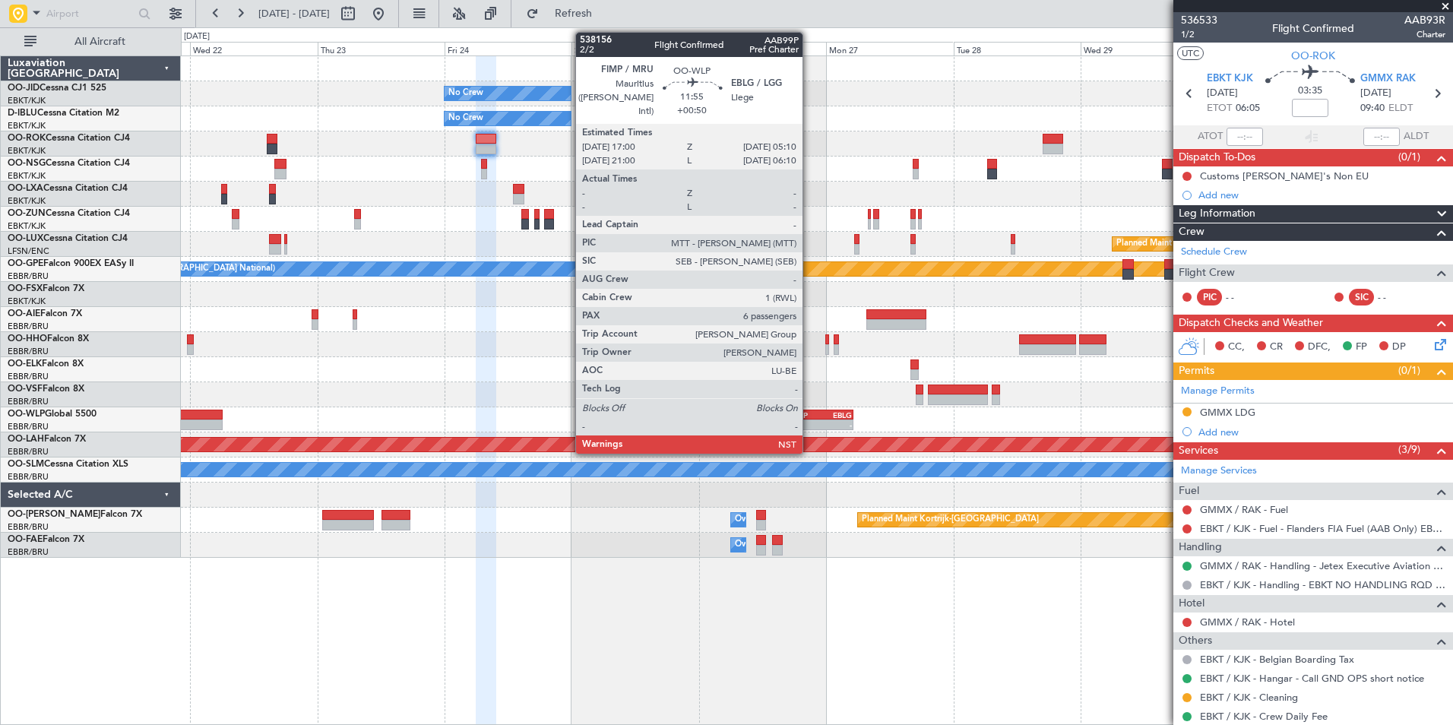
click at [809, 420] on div "-" at bounding box center [804, 424] width 31 height 9
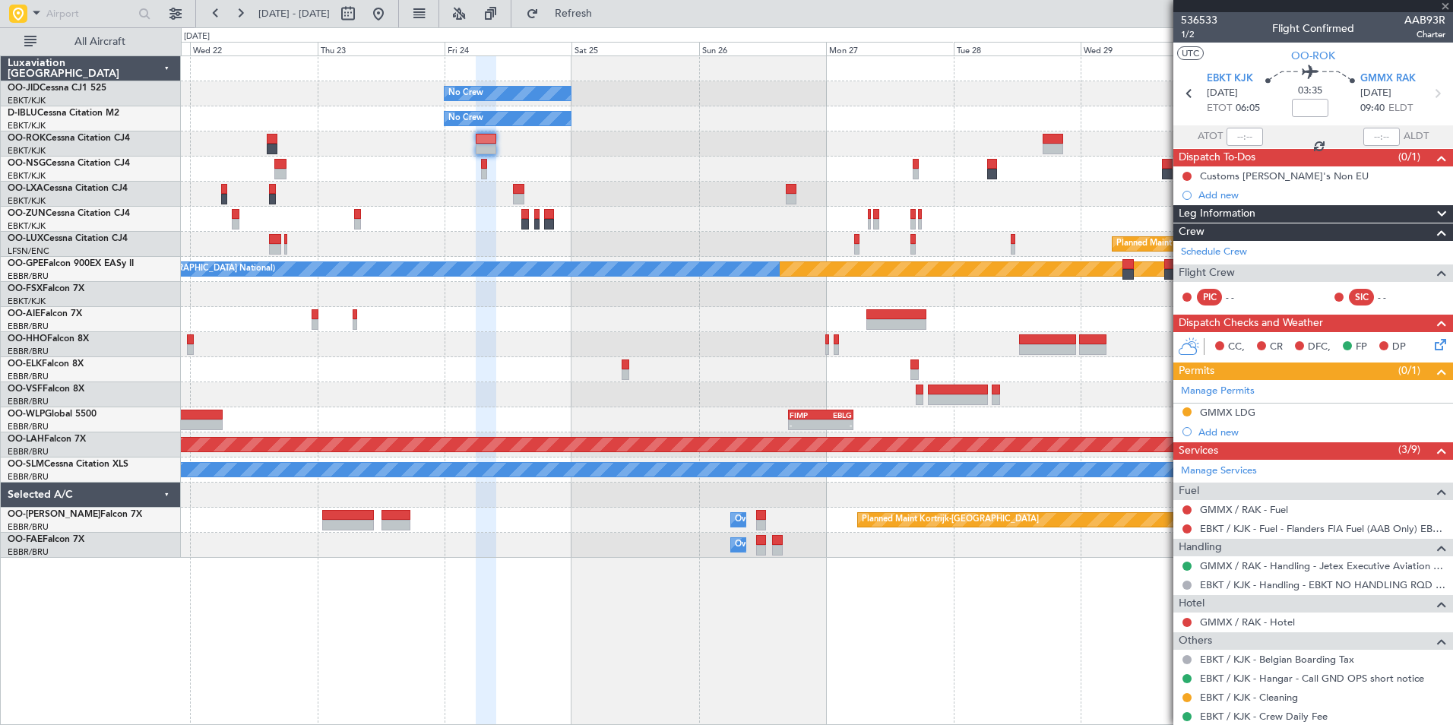
type input "+00:50"
type input "6"
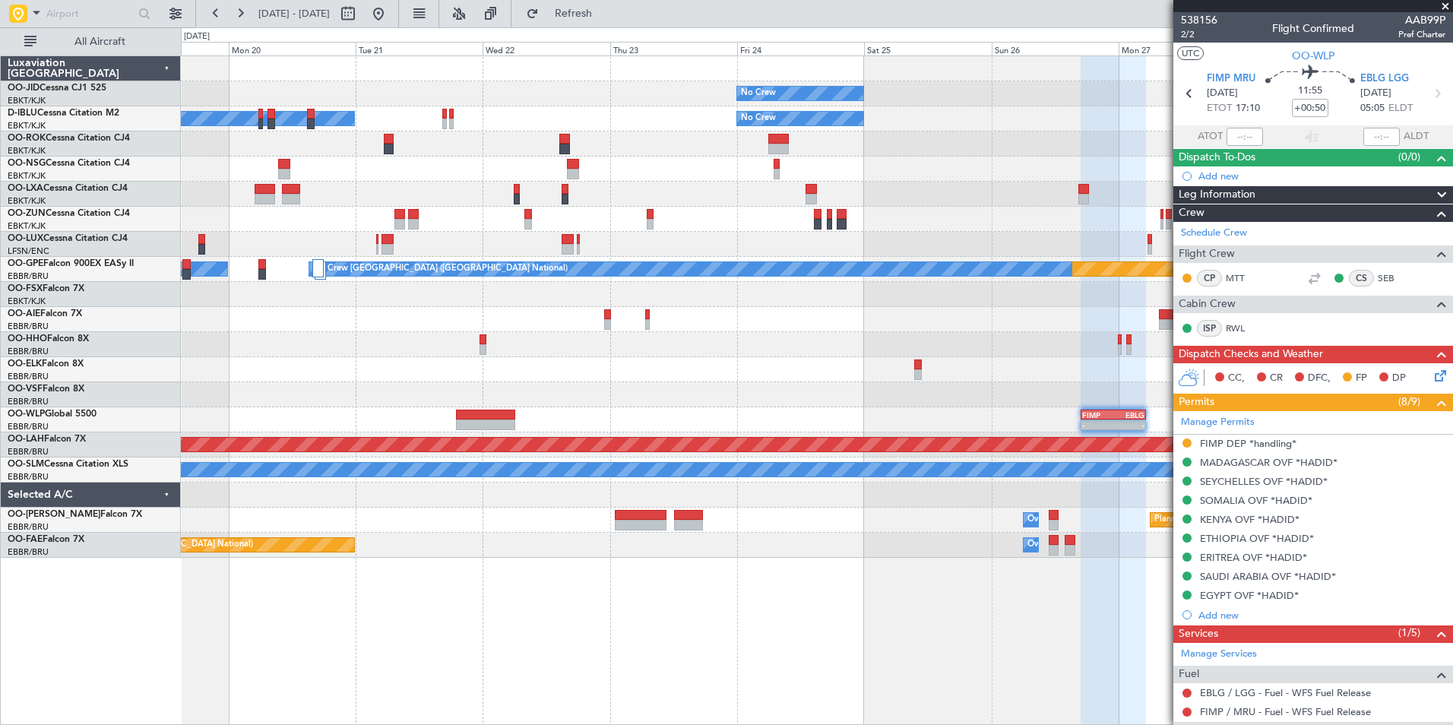
click at [726, 415] on div "No Crew No Crew No Crew Kortrijk-[GEOGRAPHIC_DATA] No Crew [GEOGRAPHIC_DATA] (B…" at bounding box center [816, 306] width 1271 height 501
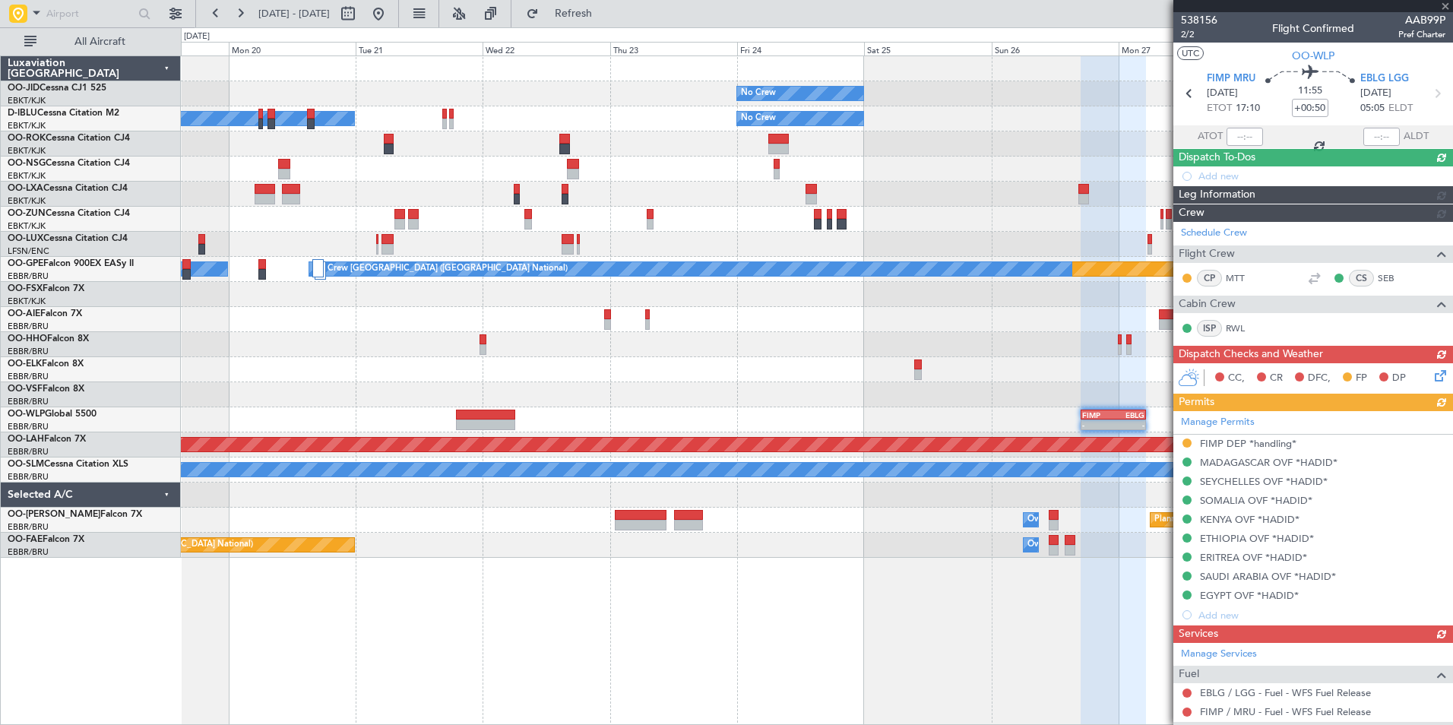
click at [391, 17] on button at bounding box center [378, 14] width 24 height 24
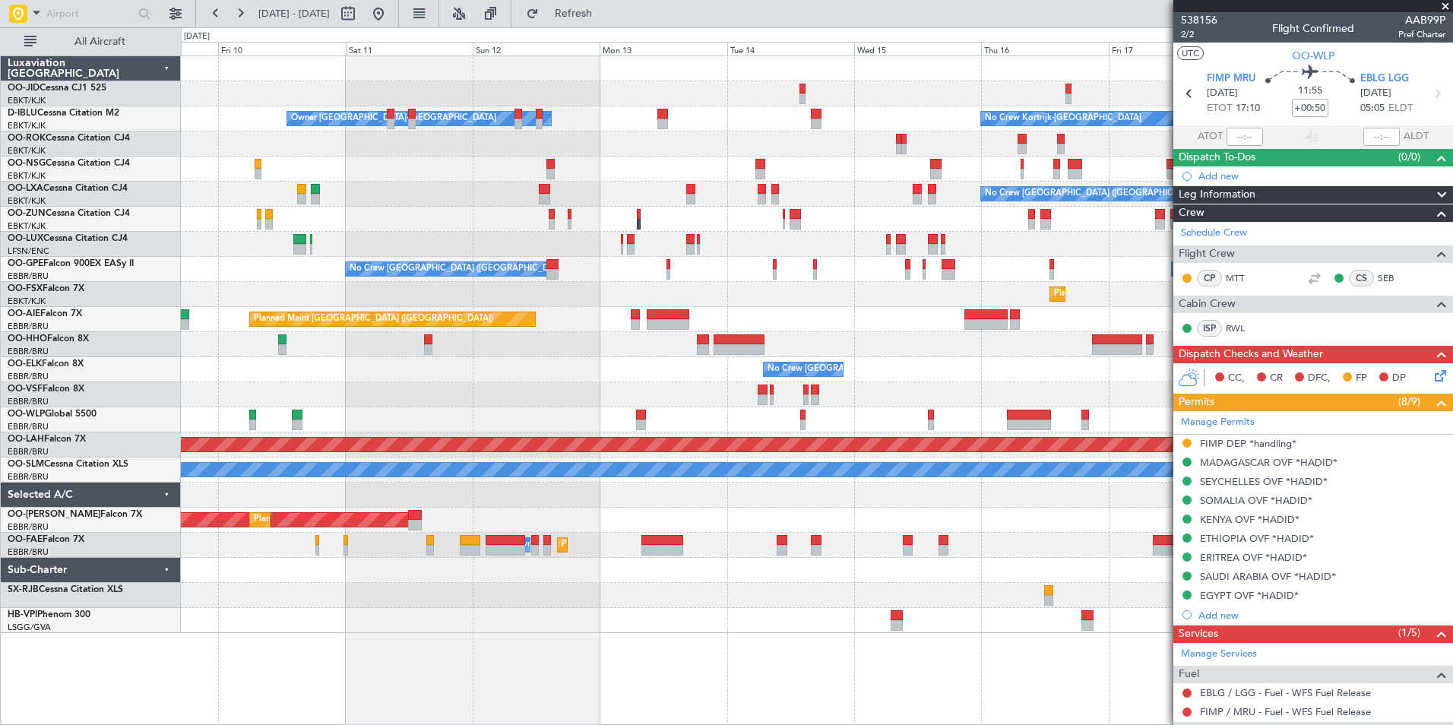
click at [577, 365] on div "Owner [GEOGRAPHIC_DATA]-[GEOGRAPHIC_DATA] No Crew Kortrijk-[GEOGRAPHIC_DATA] No…" at bounding box center [816, 344] width 1271 height 577
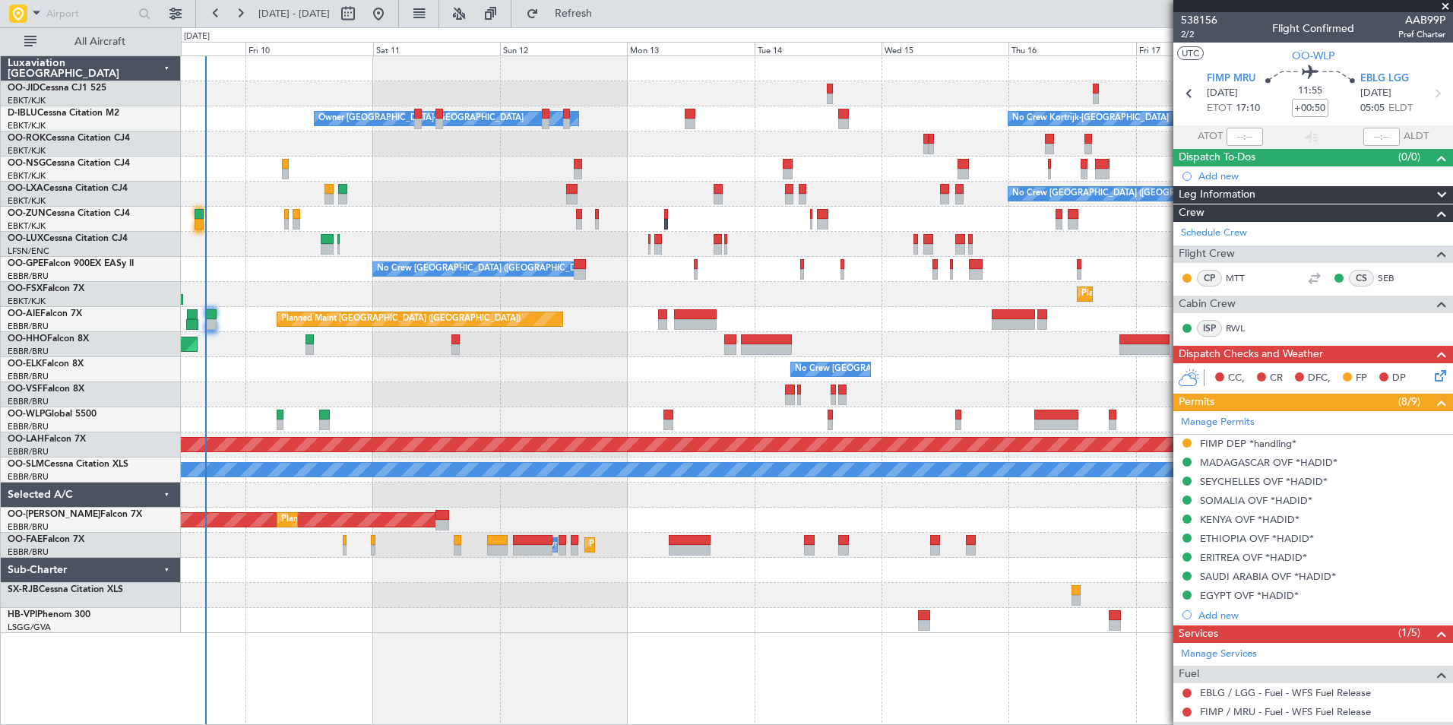
click at [528, 493] on div "No Crew Kortrijk-[GEOGRAPHIC_DATA] Owner [GEOGRAPHIC_DATA]-[GEOGRAPHIC_DATA] No…" at bounding box center [816, 344] width 1271 height 577
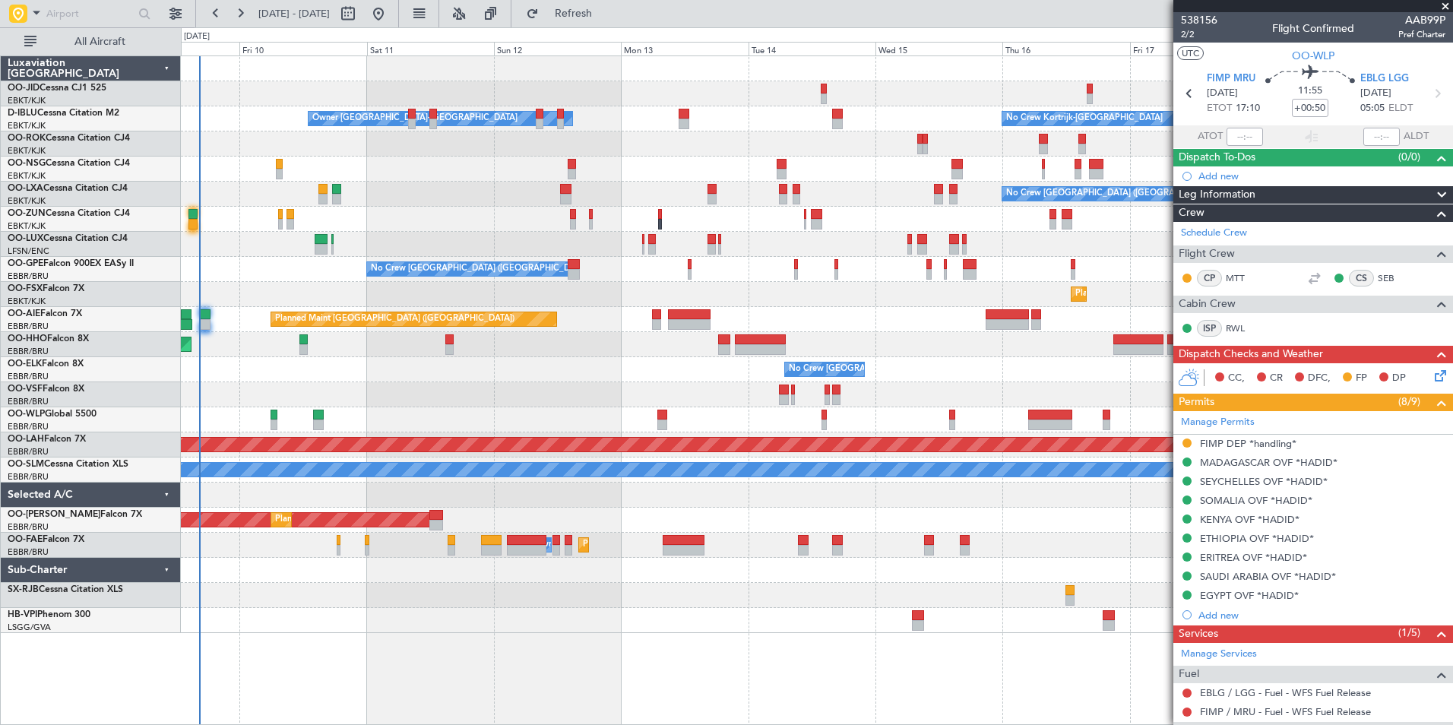
click at [575, 610] on div "No Crew Kortrijk-[GEOGRAPHIC_DATA] Owner [GEOGRAPHIC_DATA]-[GEOGRAPHIC_DATA] No…" at bounding box center [816, 344] width 1271 height 577
click at [552, 672] on div "No Crew Kortrijk-[GEOGRAPHIC_DATA] Owner [GEOGRAPHIC_DATA]-[GEOGRAPHIC_DATA] No…" at bounding box center [817, 389] width 1272 height 669
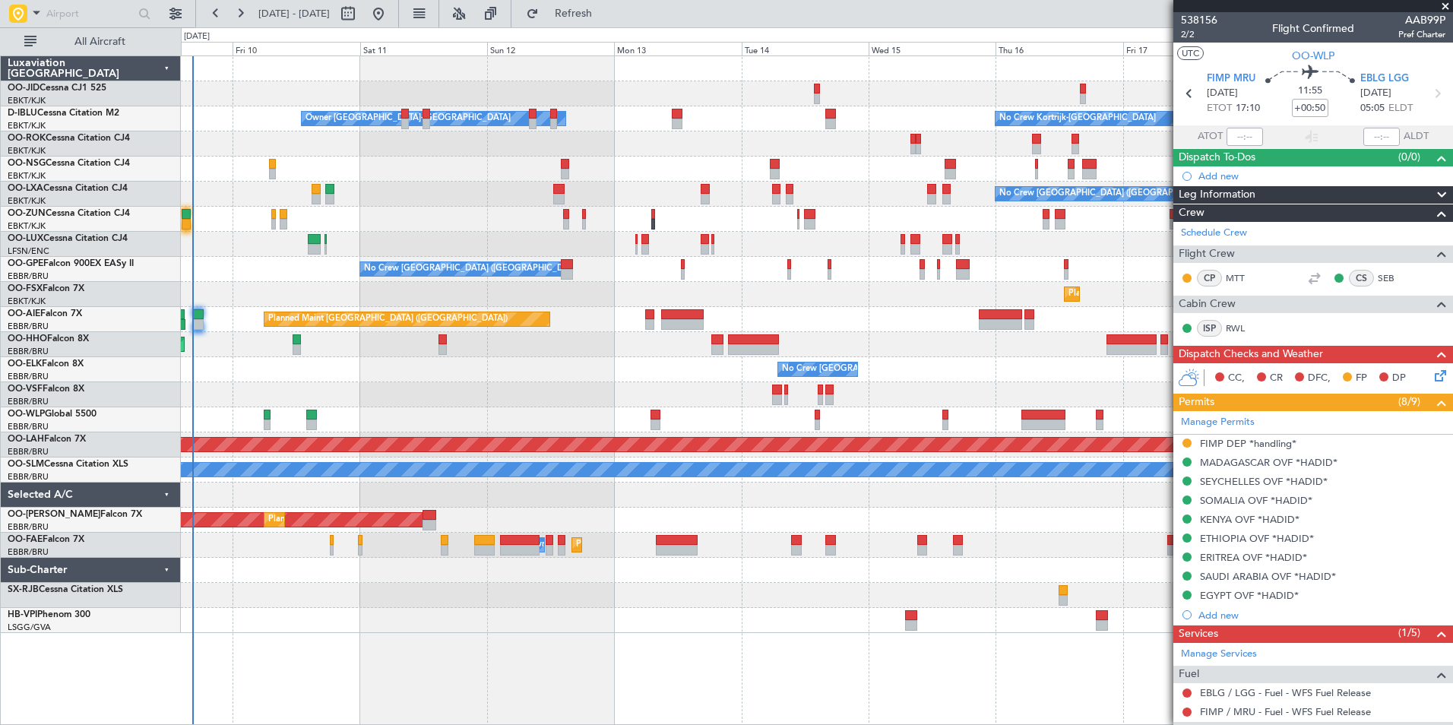
click at [590, 346] on div "Planned Maint Geneva (Cointrin)" at bounding box center [816, 344] width 1271 height 25
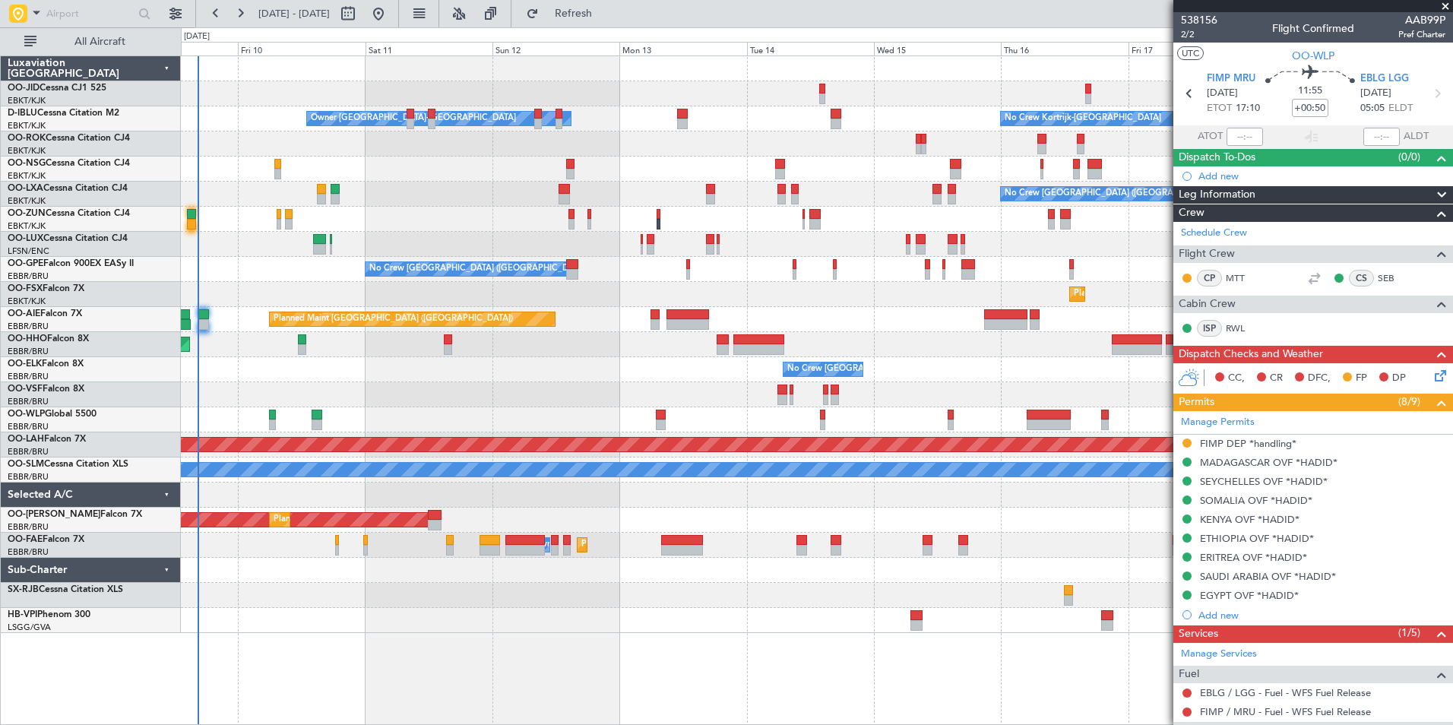
click at [595, 365] on div "No Crew [GEOGRAPHIC_DATA] ([GEOGRAPHIC_DATA] National)" at bounding box center [816, 369] width 1271 height 25
click at [591, 353] on div "Planned Maint Geneva (Cointrin)" at bounding box center [816, 344] width 1271 height 25
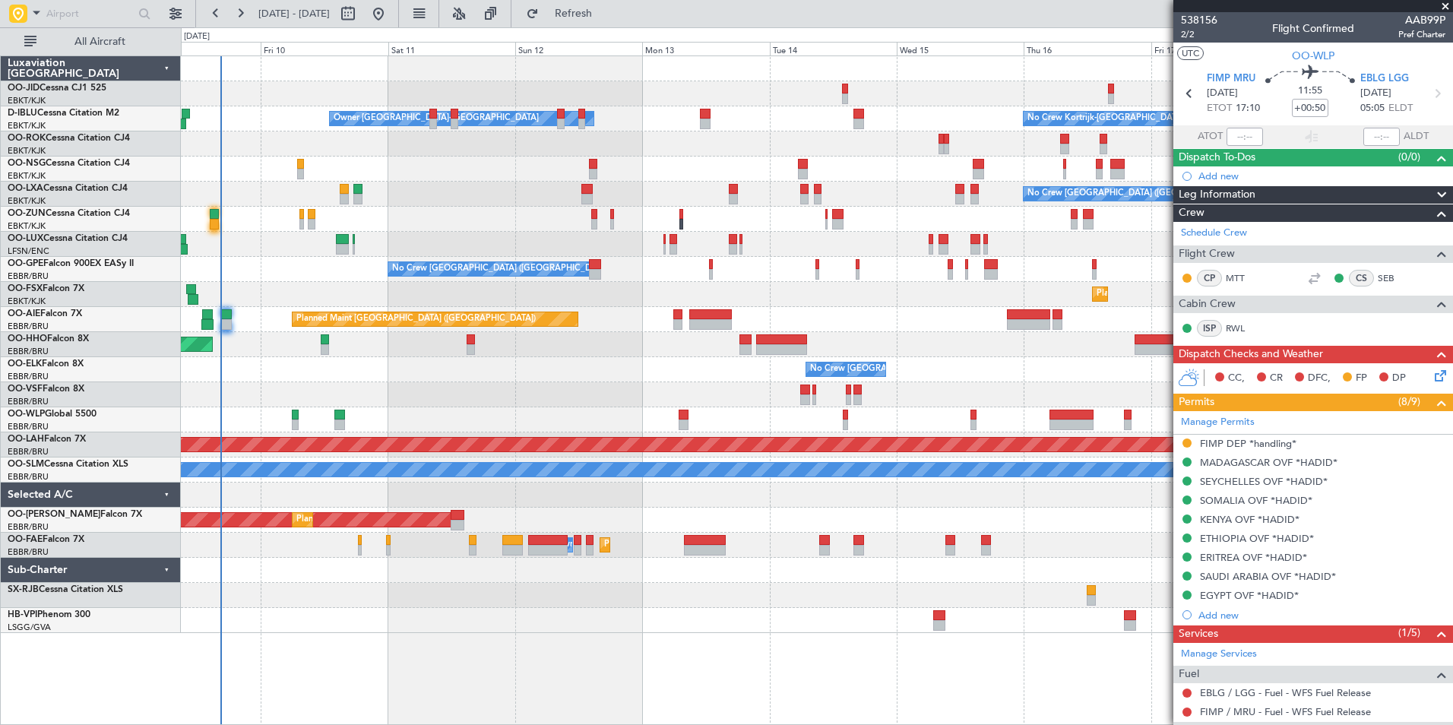
click at [611, 366] on div "No Crew Kortrijk-[GEOGRAPHIC_DATA] Owner [GEOGRAPHIC_DATA]-[GEOGRAPHIC_DATA] No…" at bounding box center [816, 344] width 1271 height 577
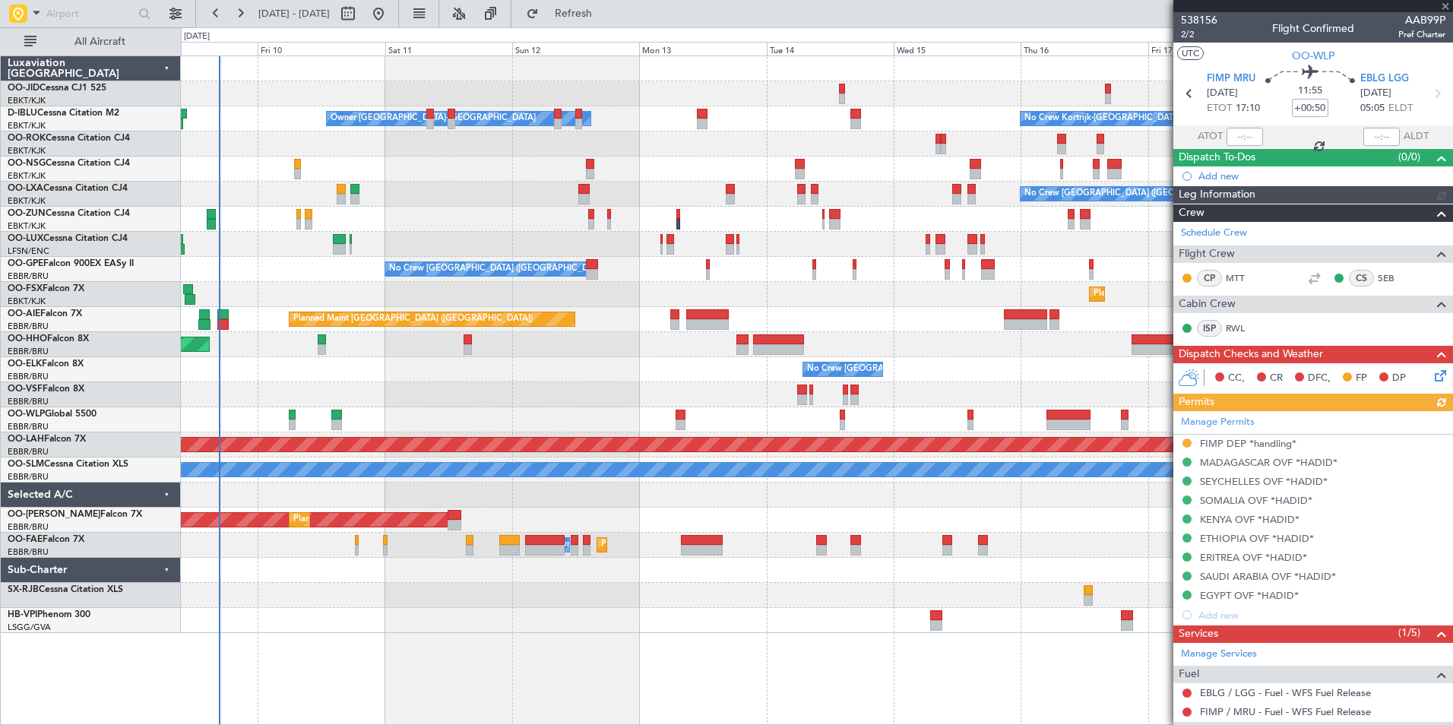
click at [609, 363] on div "No Crew [GEOGRAPHIC_DATA] ([GEOGRAPHIC_DATA] National)" at bounding box center [816, 369] width 1271 height 25
click at [261, 263] on div "No Crew [GEOGRAPHIC_DATA] ([GEOGRAPHIC_DATA] National) No Crew [GEOGRAPHIC_DATA…" at bounding box center [816, 269] width 1271 height 25
click at [490, 191] on div "No Crew [GEOGRAPHIC_DATA] ([GEOGRAPHIC_DATA] National)" at bounding box center [816, 194] width 1271 height 25
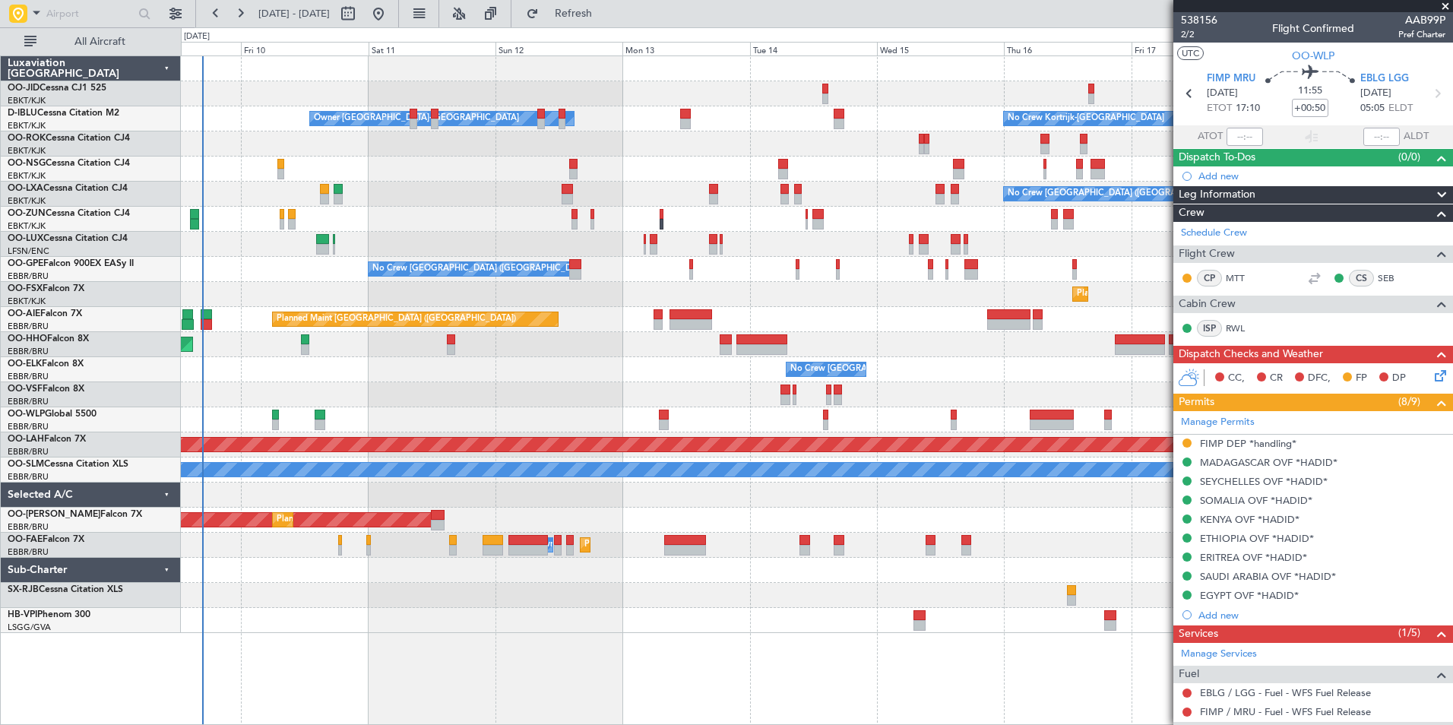
click at [892, 204] on div "No Crew [GEOGRAPHIC_DATA] ([GEOGRAPHIC_DATA] National)" at bounding box center [816, 194] width 1271 height 25
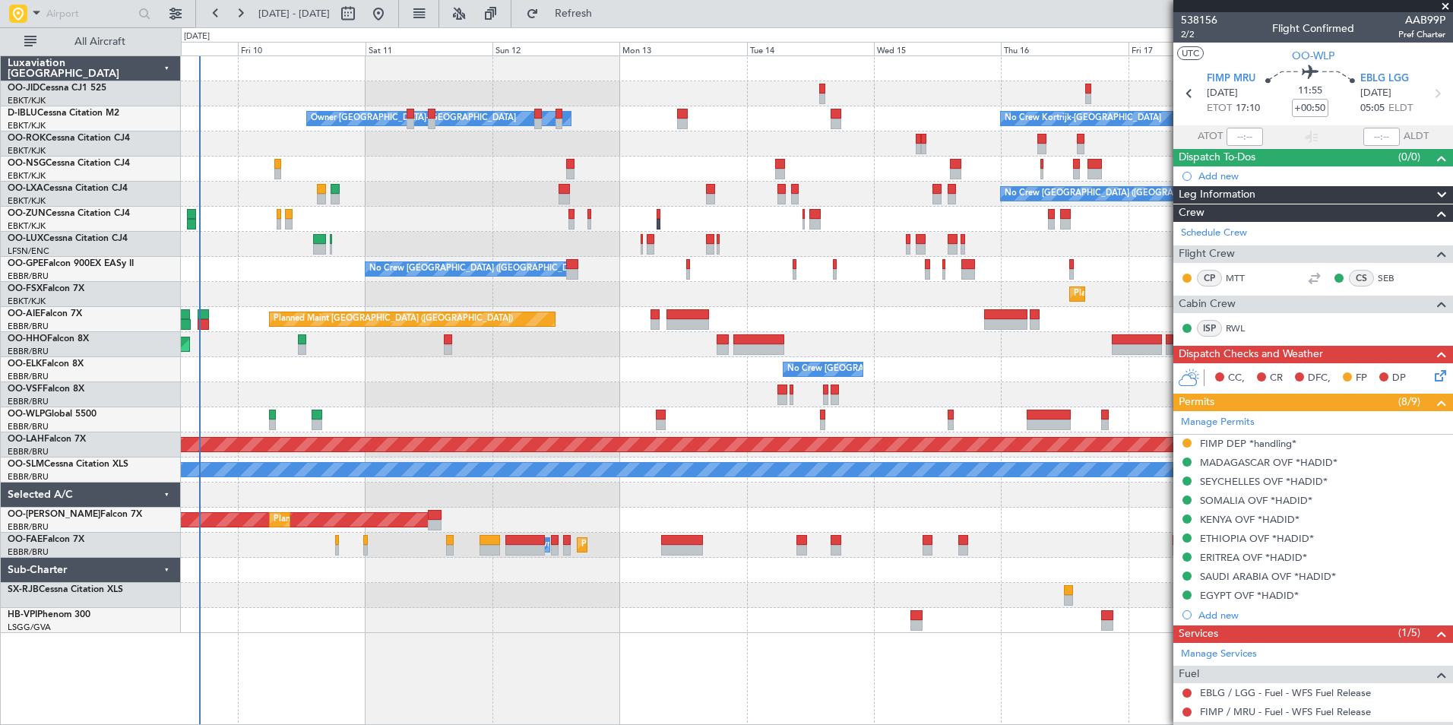
click at [473, 376] on div "No Crew [GEOGRAPHIC_DATA] ([GEOGRAPHIC_DATA] National)" at bounding box center [816, 369] width 1271 height 25
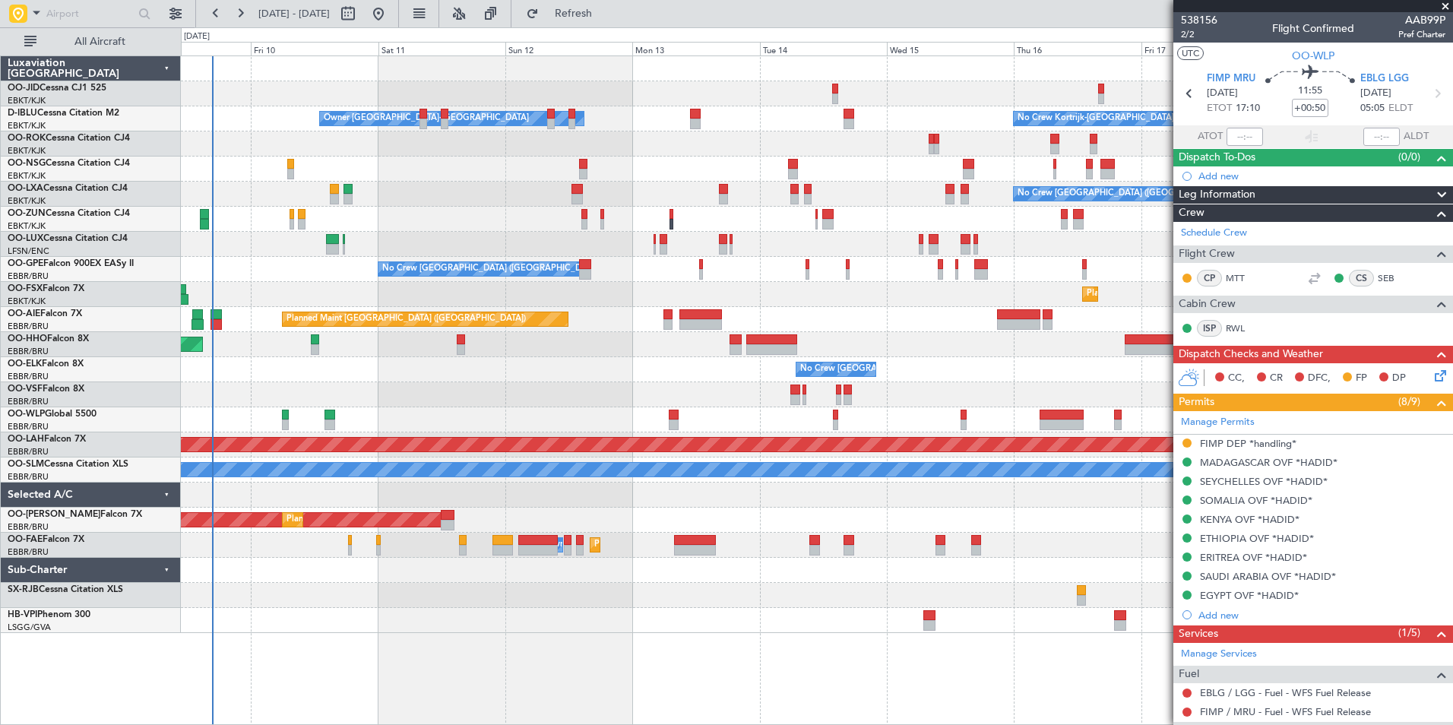
click at [476, 381] on div "No Crew [GEOGRAPHIC_DATA] ([GEOGRAPHIC_DATA] National)" at bounding box center [816, 369] width 1271 height 25
click at [432, 395] on div at bounding box center [816, 394] width 1271 height 25
click at [600, 21] on button "Refresh" at bounding box center [564, 14] width 91 height 24
